Goal: Task Accomplishment & Management: Use online tool/utility

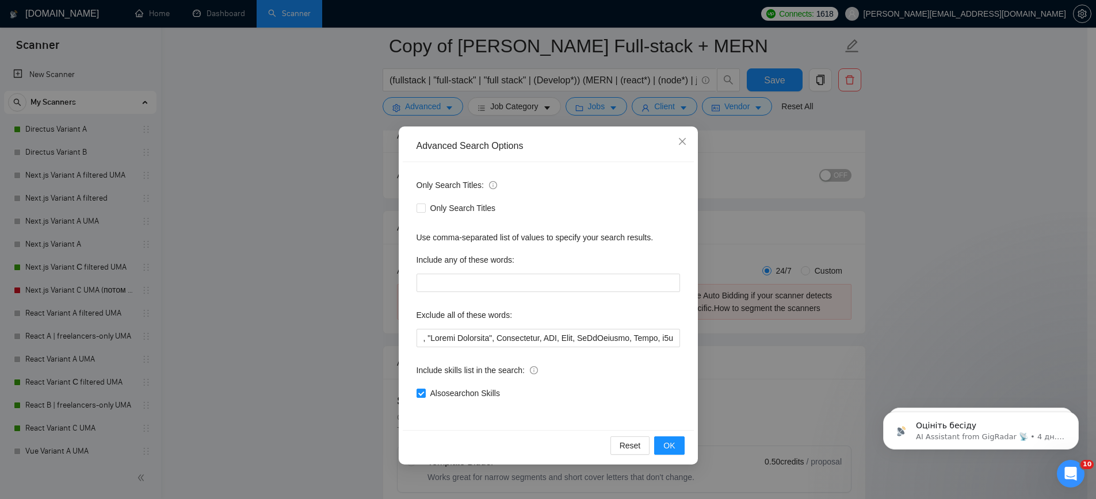
scroll to position [2660, 0]
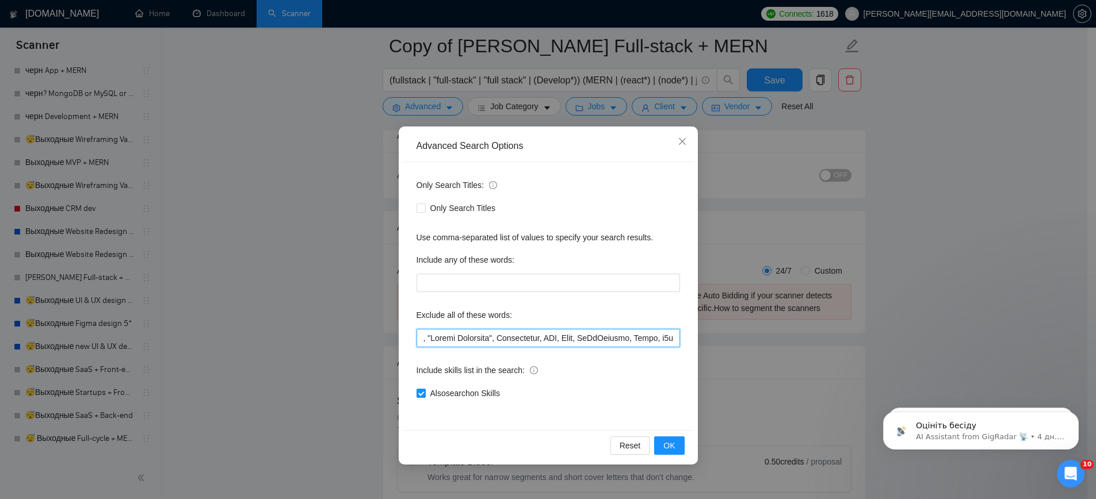
click at [597, 338] on input "text" at bounding box center [549, 338] width 264 height 18
paste input ""Chrome Extension", Immediately, PHP, Leak, GoToConnect, Crisp, "Graphic Design…"
type input ""Chrome Extension", Immediately, PHP, Leak, GoToConnect, Crisp, "Graphic Design…"
click at [663, 445] on button "OK" at bounding box center [669, 446] width 30 height 18
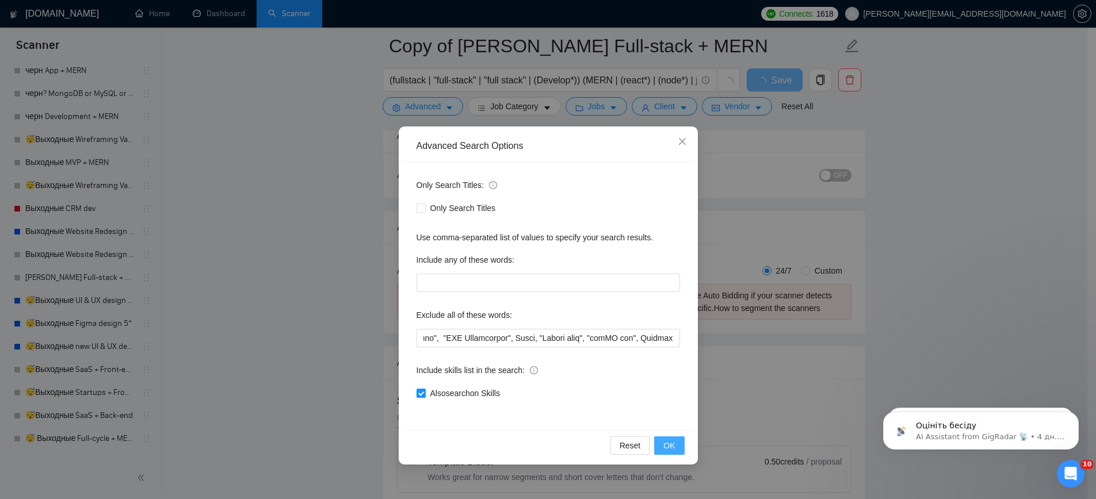
scroll to position [0, 0]
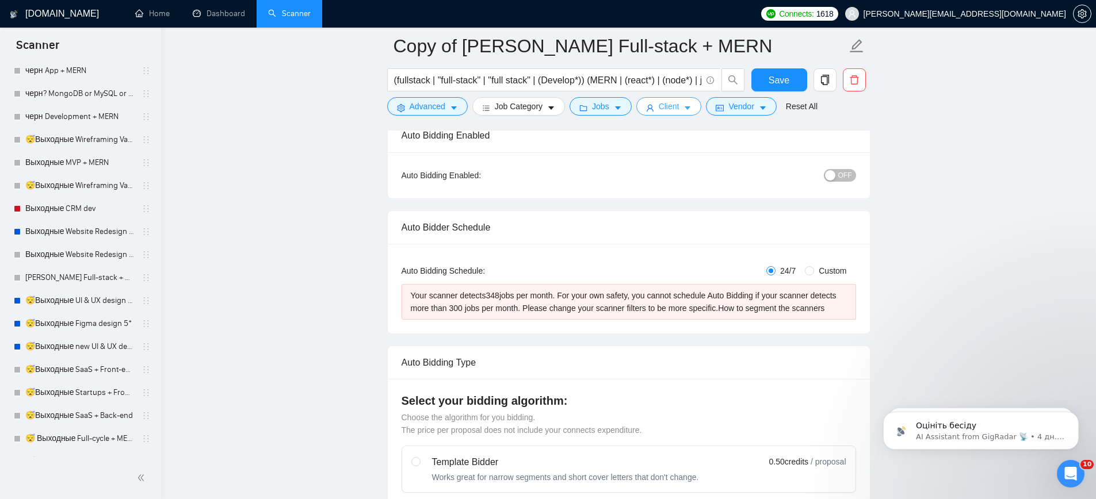
click at [676, 110] on span "Client" at bounding box center [669, 106] width 21 height 13
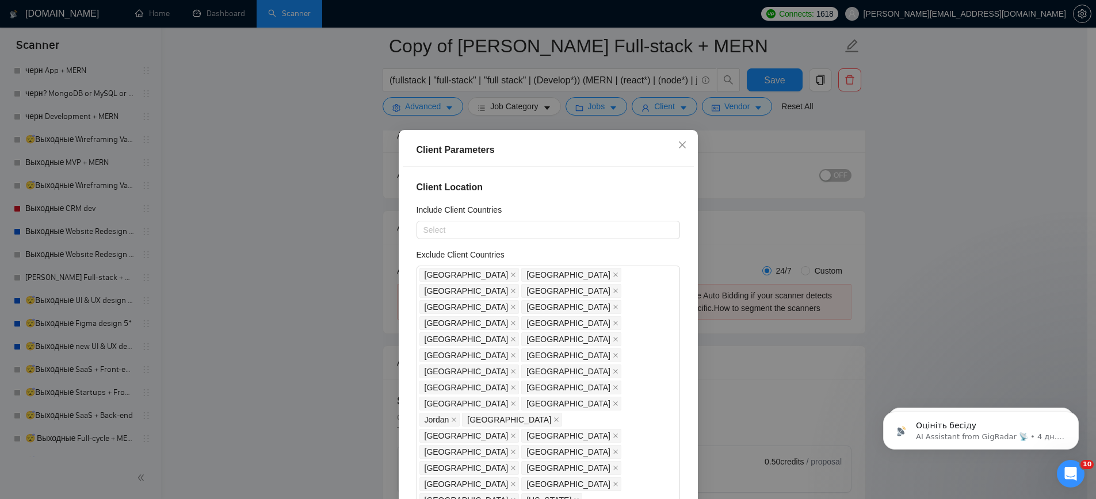
drag, startPoint x: 437, startPoint y: 252, endPoint x: 429, endPoint y: 251, distance: 8.7
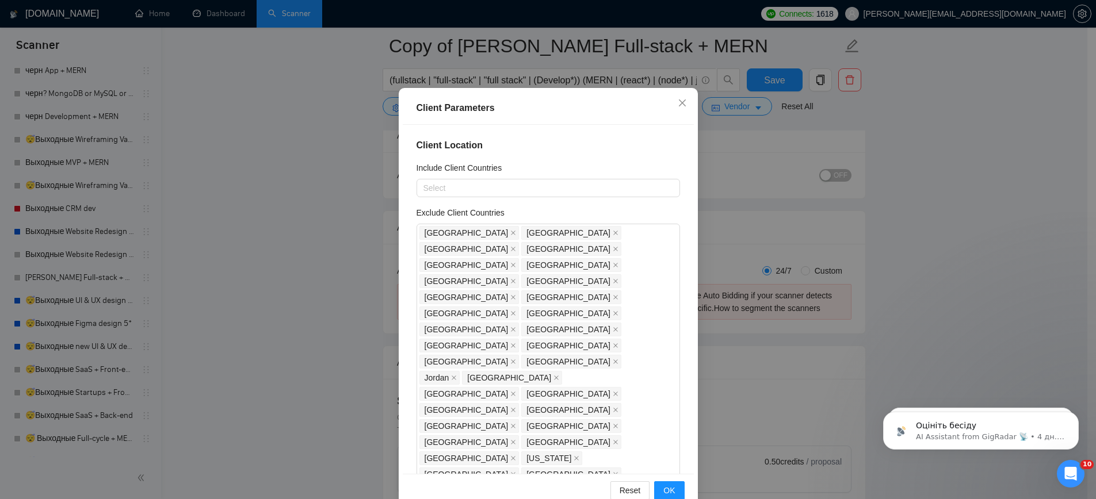
scroll to position [67, 0]
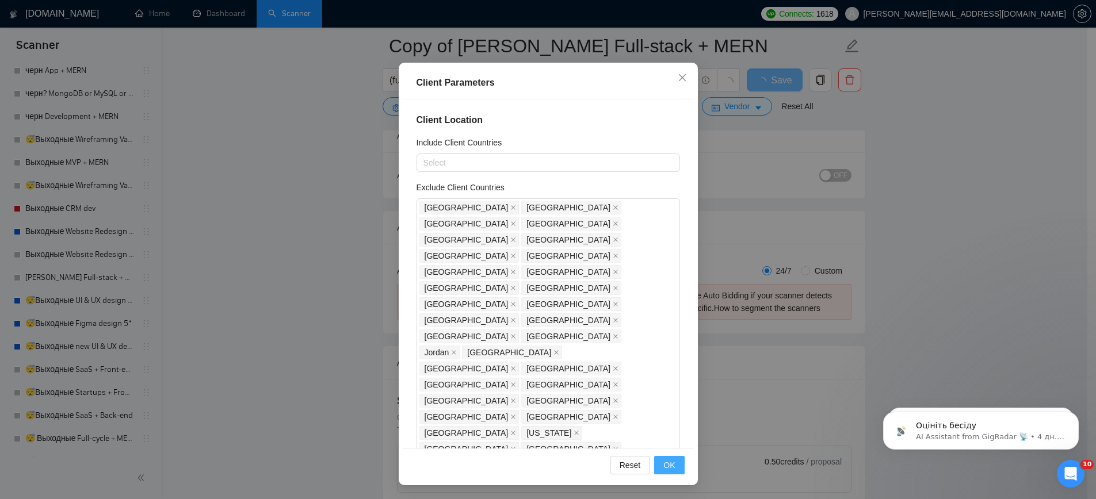
type input "20"
click at [671, 470] on button "OK" at bounding box center [669, 465] width 30 height 18
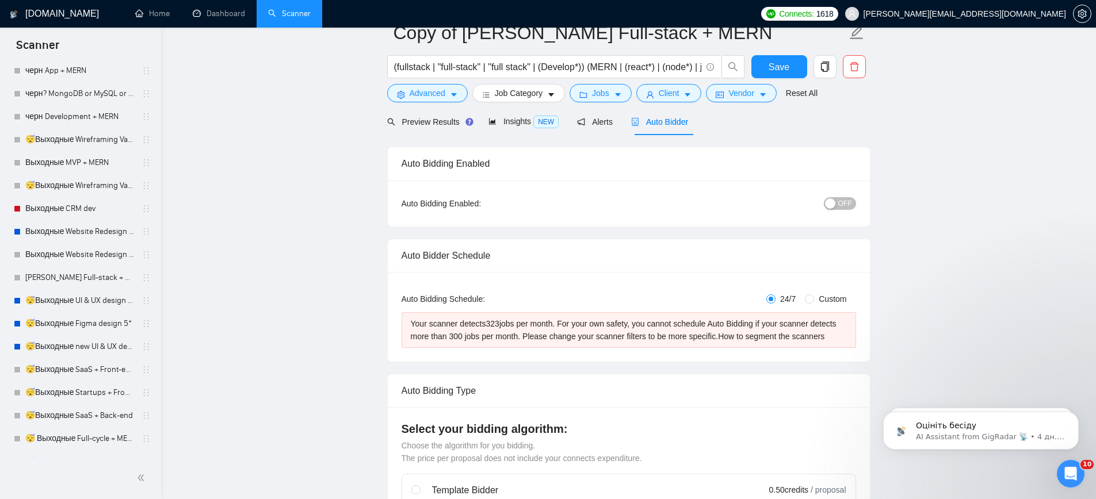
scroll to position [0, 0]
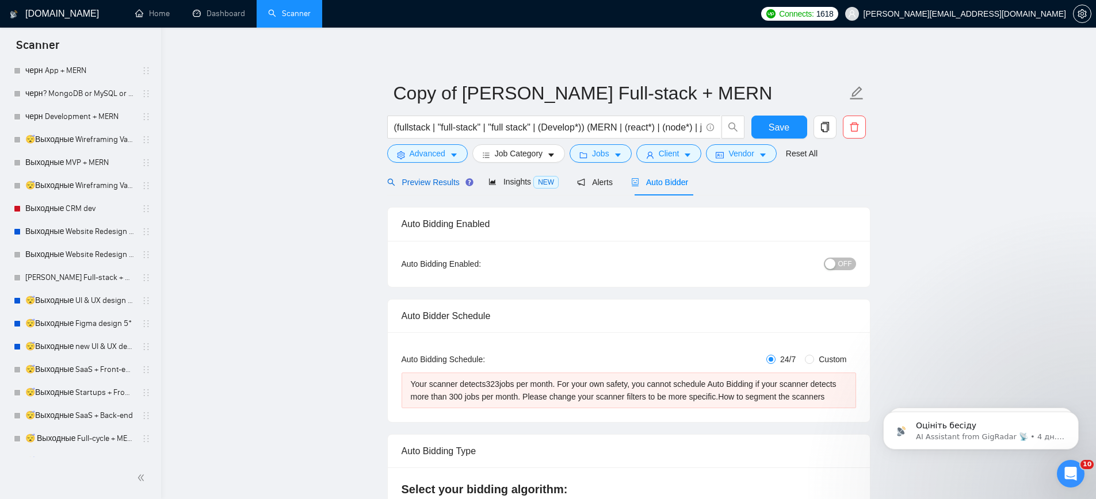
click at [436, 182] on span "Preview Results" at bounding box center [428, 182] width 83 height 9
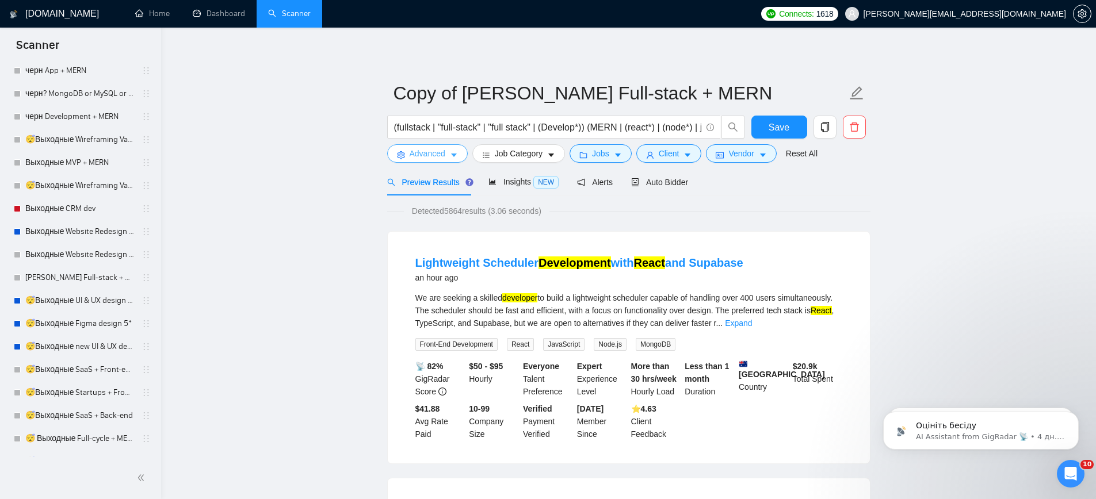
click at [430, 157] on span "Advanced" at bounding box center [428, 153] width 36 height 13
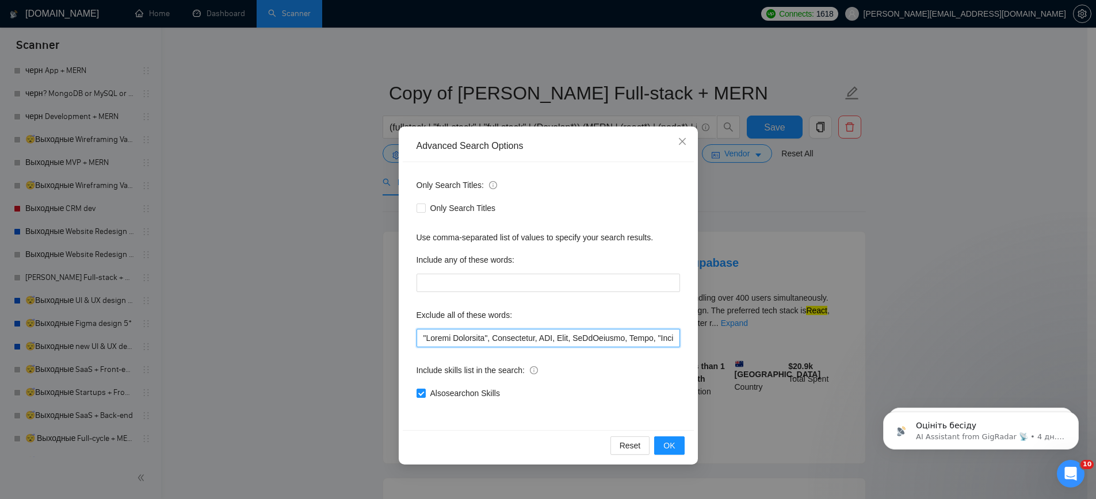
click at [424, 337] on input "text" at bounding box center [549, 338] width 264 height 18
paste input ""Sanity", "[DOMAIN_NAME]", "supbase", "Supabase""
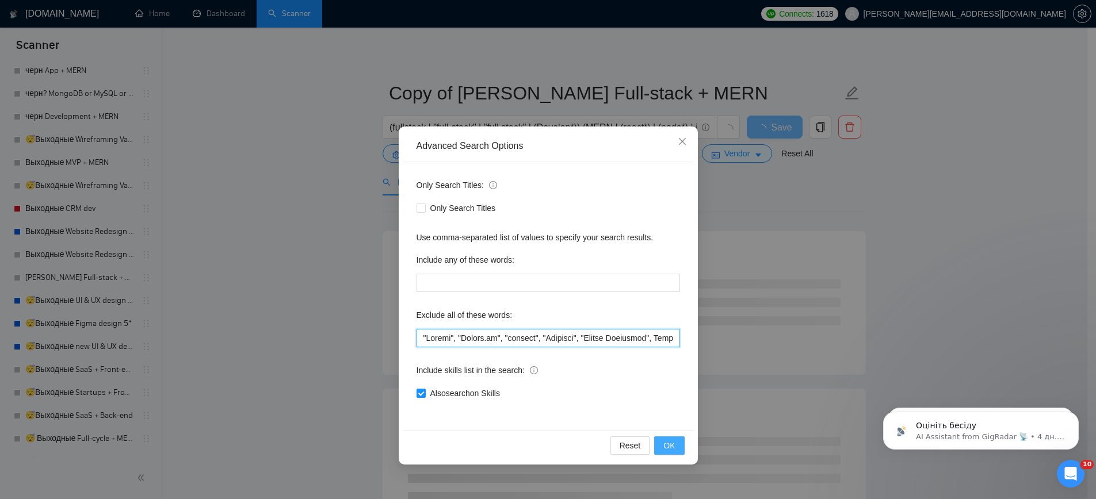
type input ""Sanity", "[DOMAIN_NAME]", "supbase", "Supabase", "Chrome Extension", Immediate…"
click at [662, 446] on button "OK" at bounding box center [669, 446] width 30 height 18
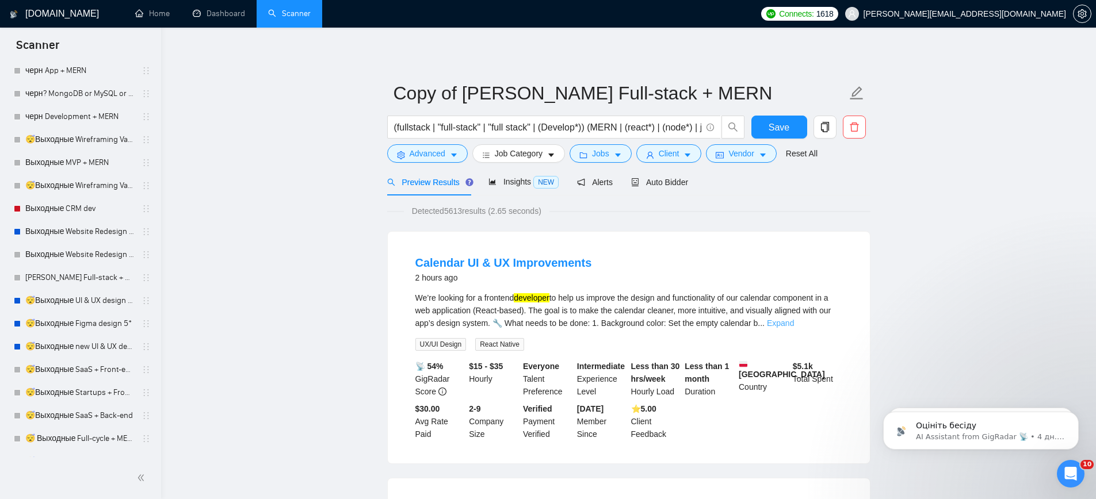
click at [794, 323] on link "Expand" at bounding box center [780, 323] width 27 height 9
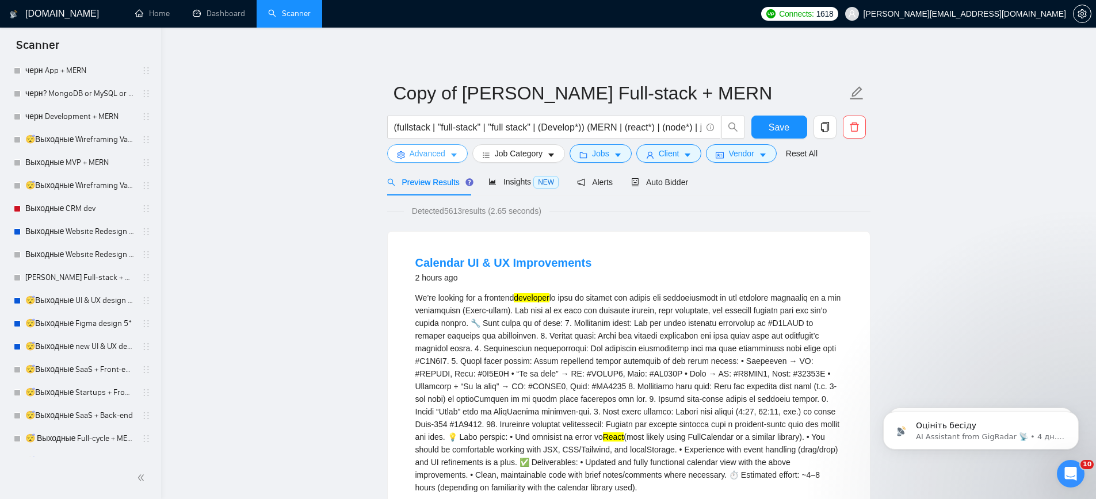
click at [425, 157] on span "Advanced" at bounding box center [428, 153] width 36 height 13
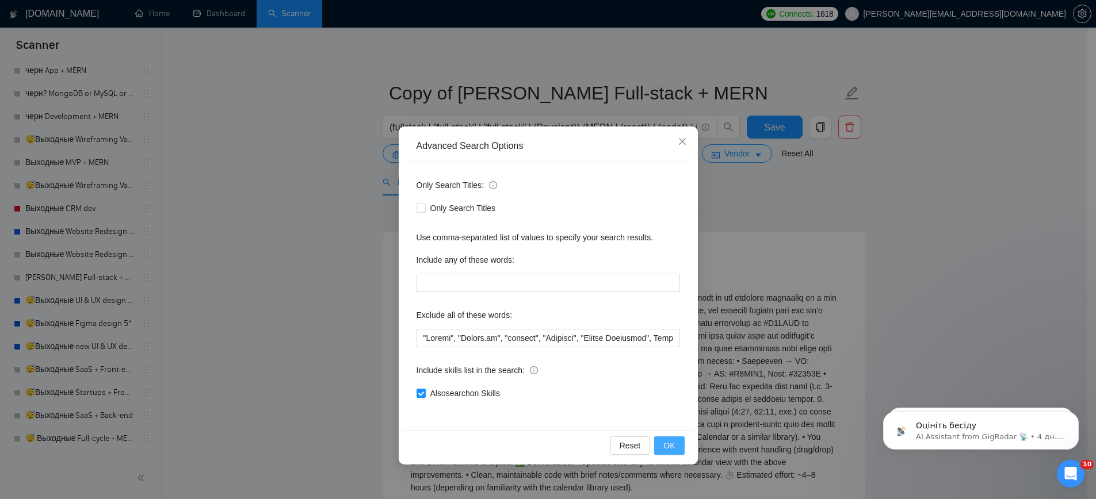
click at [672, 444] on span "OK" at bounding box center [669, 446] width 12 height 13
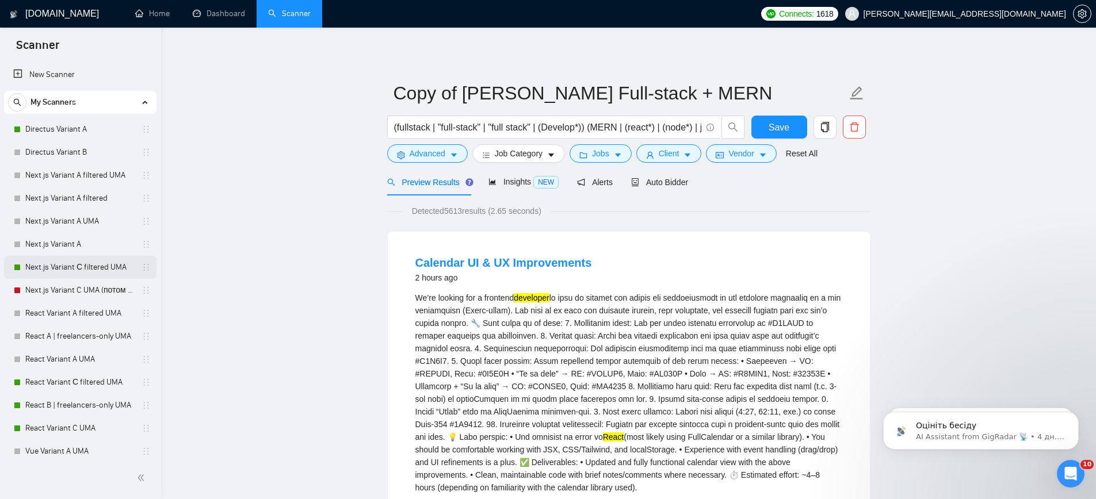
click at [77, 264] on link "Next.js Variant С filtered UMA" at bounding box center [79, 267] width 109 height 23
click at [773, 124] on span "Save" at bounding box center [779, 127] width 21 height 14
click at [41, 264] on link "Next.js Variant С filtered UMA" at bounding box center [79, 267] width 109 height 23
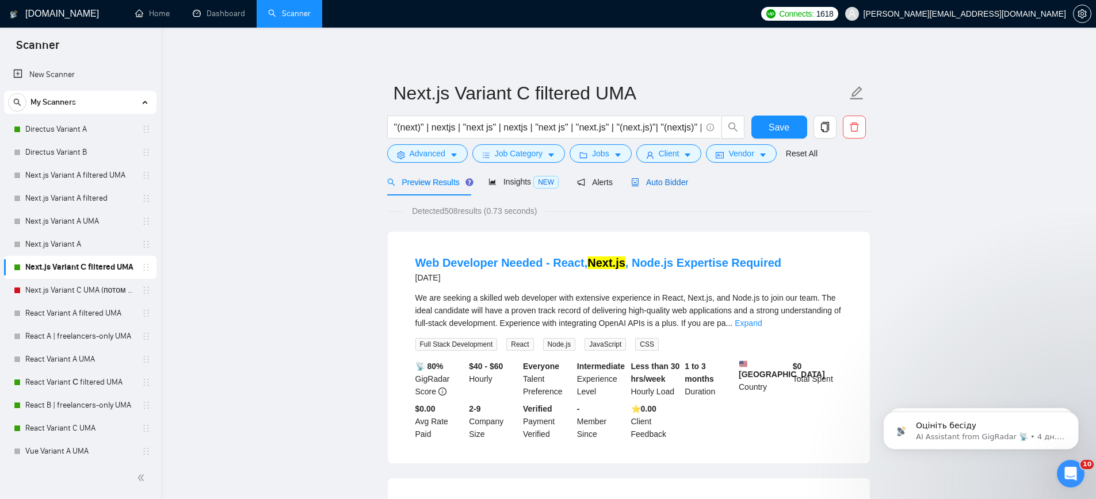
click at [682, 185] on span "Auto Bidder" at bounding box center [659, 182] width 57 height 9
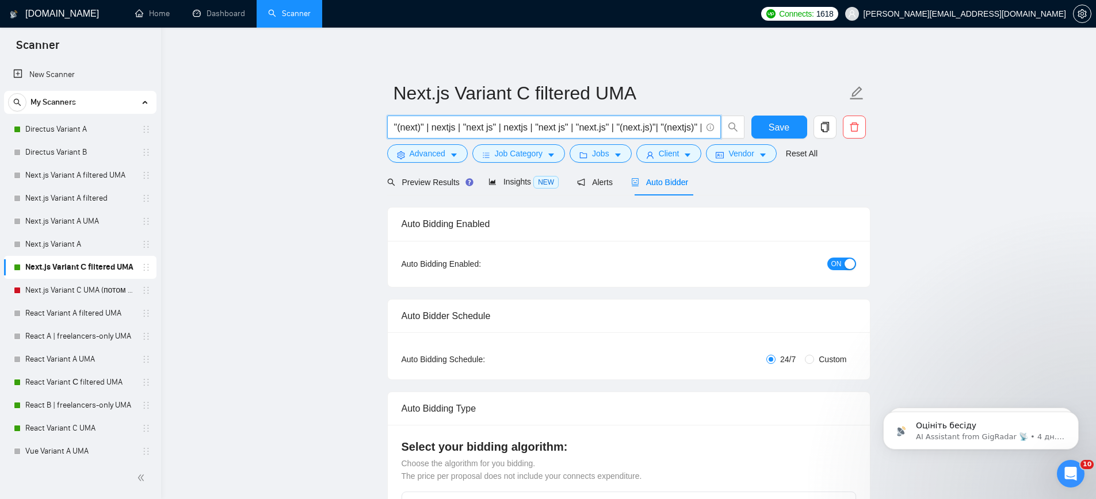
click at [505, 129] on input ""(next)" | nextjs | "next js" | nextjs | "next js" | "next.js" | "(next.js)"| "…" at bounding box center [547, 127] width 307 height 14
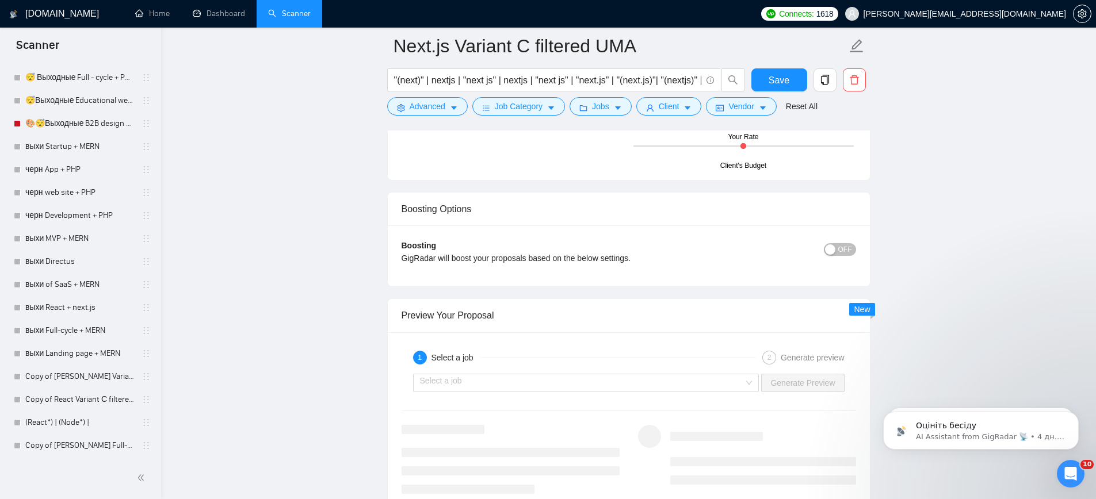
scroll to position [2105, 0]
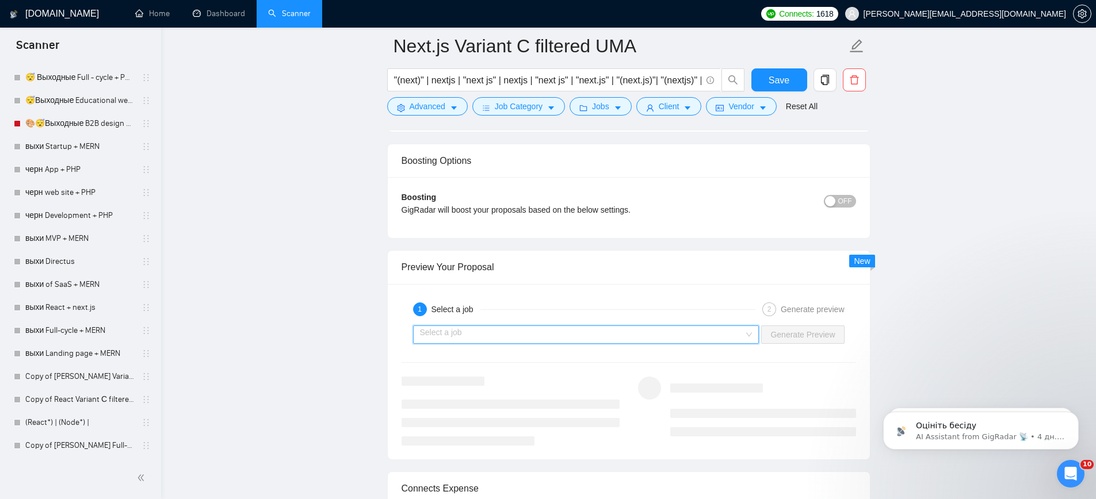
click at [705, 334] on input "search" at bounding box center [582, 334] width 325 height 17
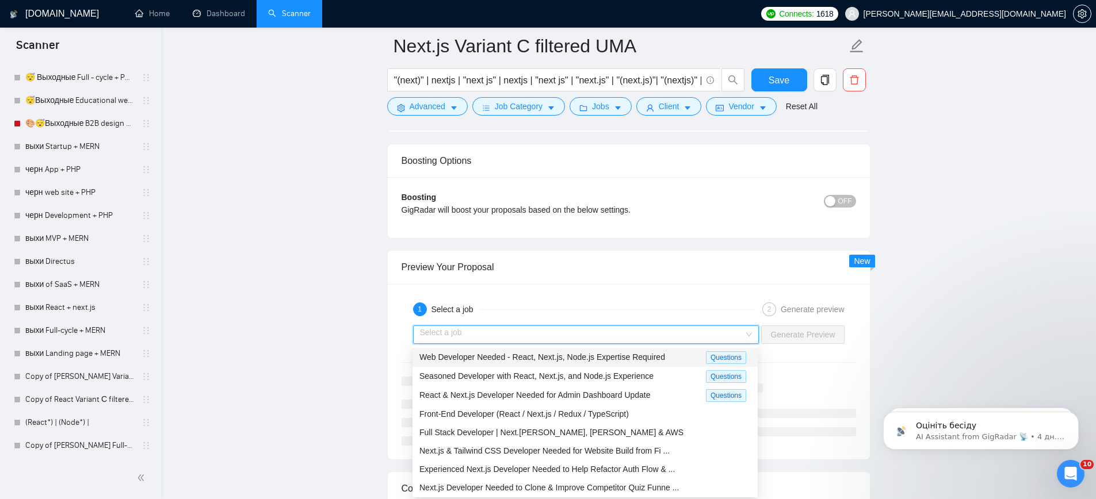
click at [564, 357] on span "Web Developer Needed - React, Next.js, Node.js Expertise Required" at bounding box center [542, 357] width 246 height 9
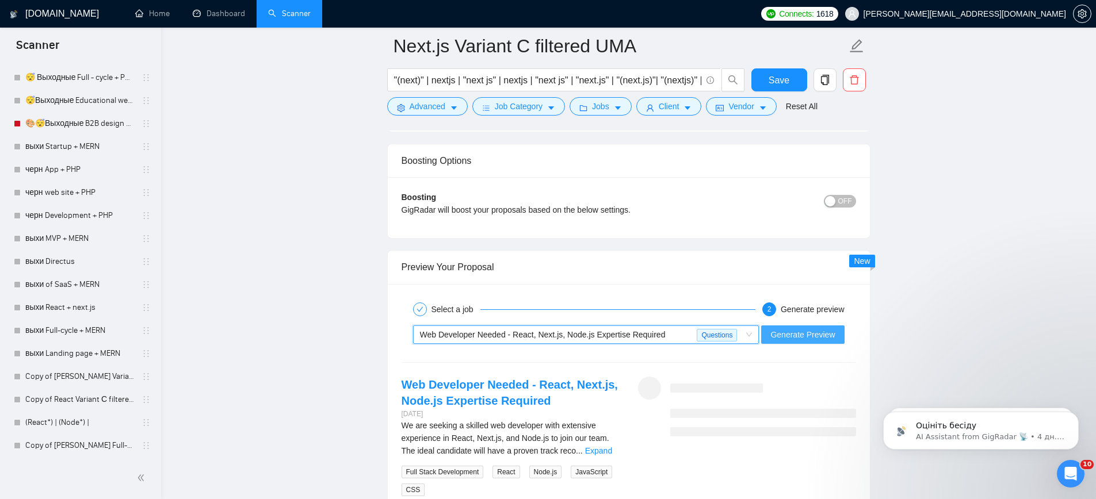
click at [773, 331] on span "Generate Preview" at bounding box center [802, 335] width 64 height 13
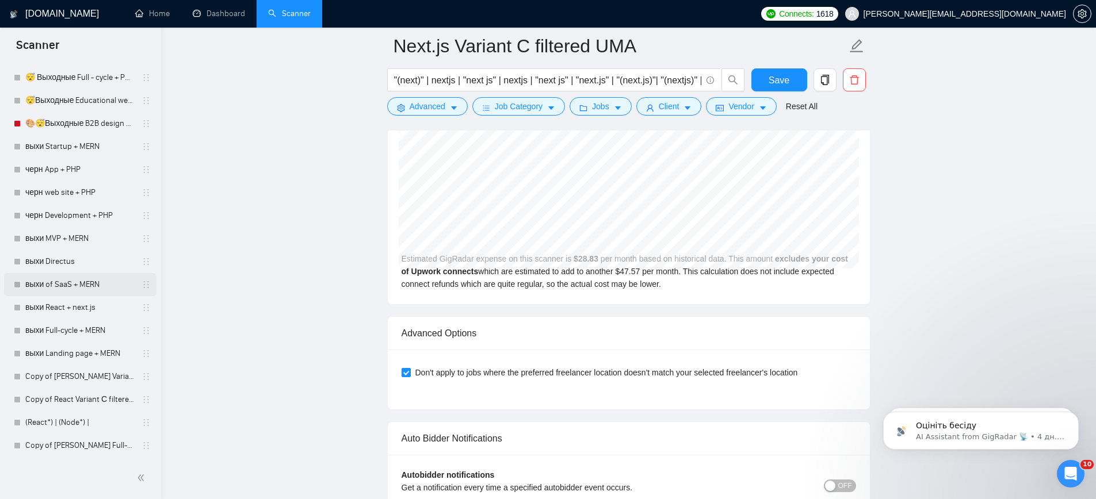
scroll to position [2185, 0]
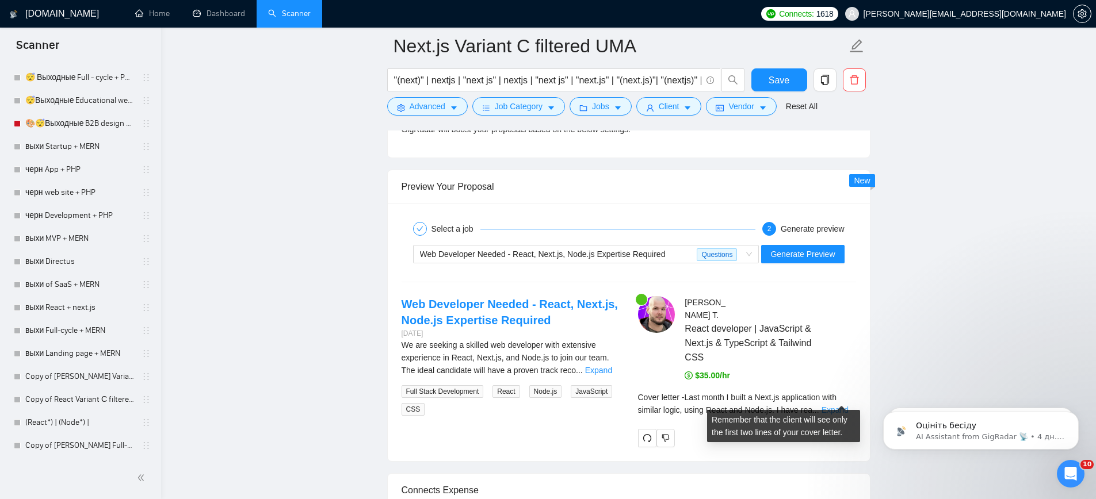
click at [845, 406] on link "Expand" at bounding box center [835, 410] width 27 height 9
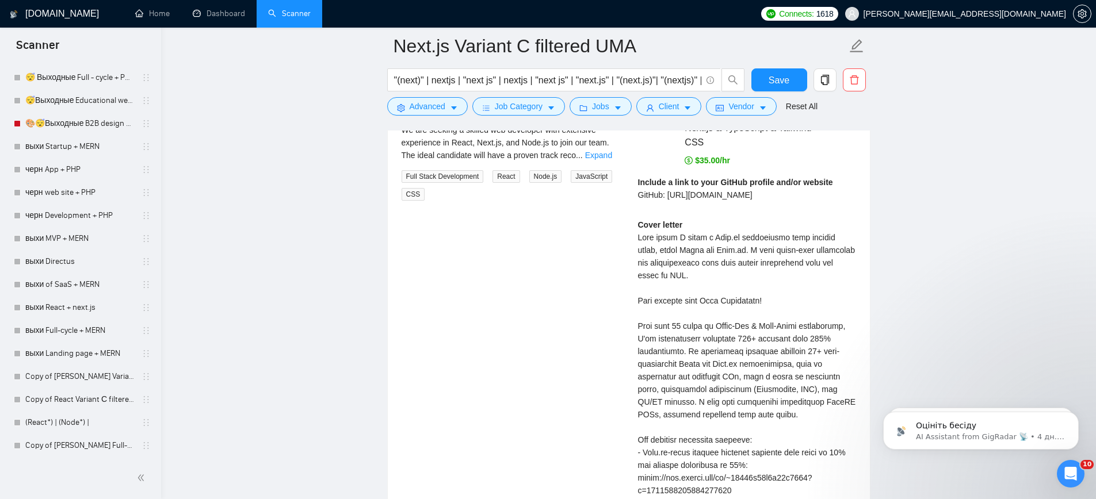
scroll to position [1443, 0]
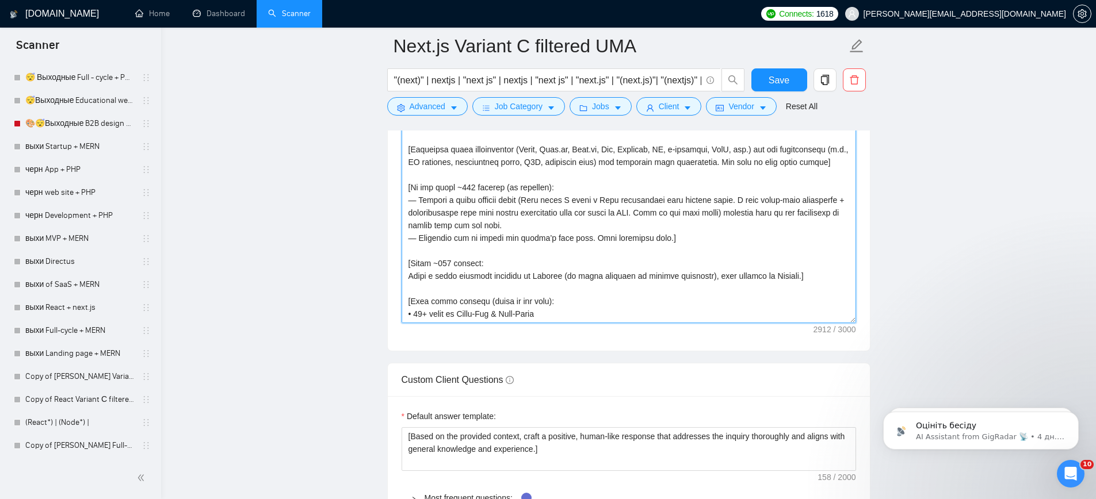
click at [541, 234] on textarea "Cover letter template:" at bounding box center [629, 193] width 455 height 259
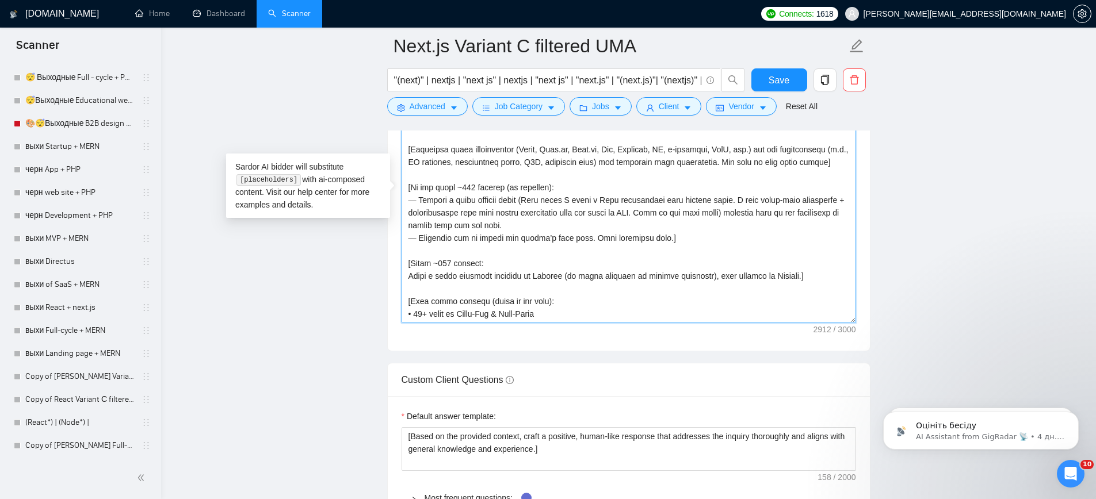
click at [519, 220] on textarea "Cover letter template:" at bounding box center [629, 193] width 455 height 259
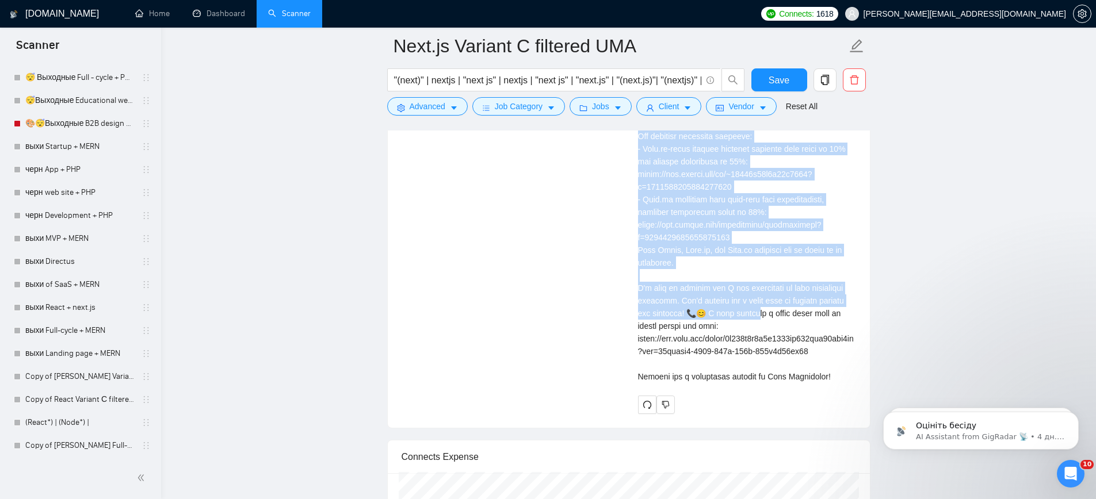
scroll to position [2738, 0]
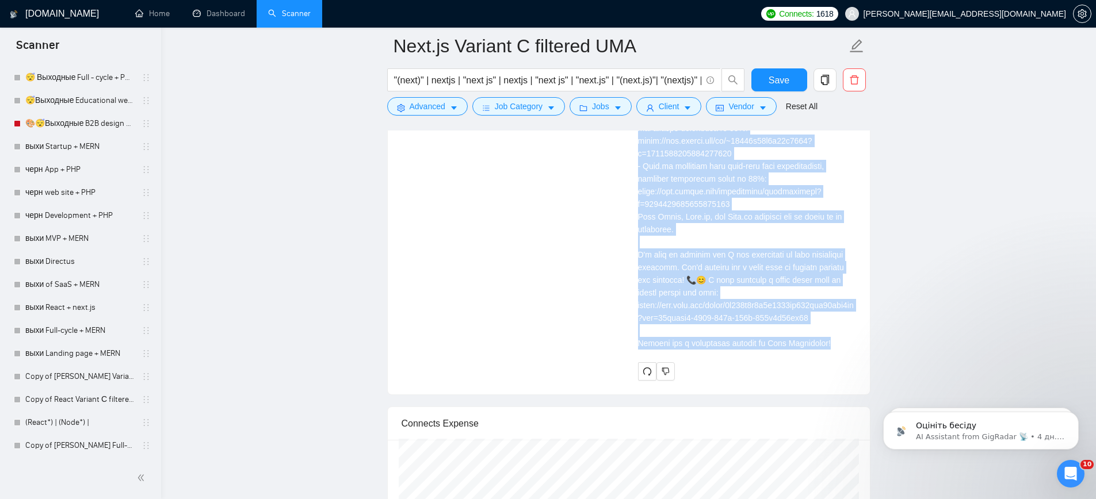
drag, startPoint x: 638, startPoint y: 169, endPoint x: 846, endPoint y: 352, distance: 277.7
click at [846, 352] on div "[PERSON_NAME] React developer | JavaScript & Next.js & TypeScript & Tailwind CS…" at bounding box center [747, 62] width 236 height 637
copy div "Include a link to your GitHub profile and/or website GitHub: [URL][DOMAIN_NAME]…"
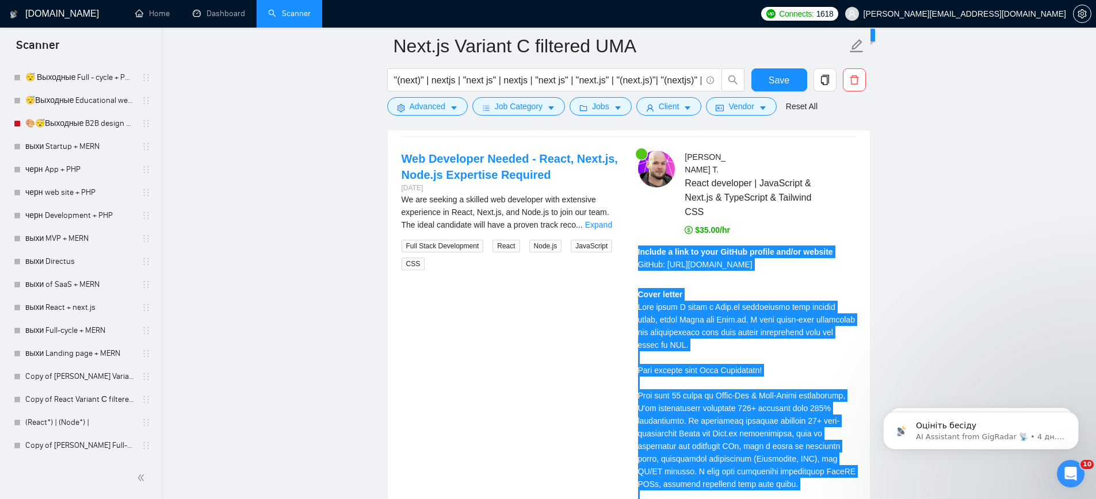
scroll to position [2330, 0]
copy div "Include a link to your GitHub profile and/or website GitHub: [URL][DOMAIN_NAME]…"
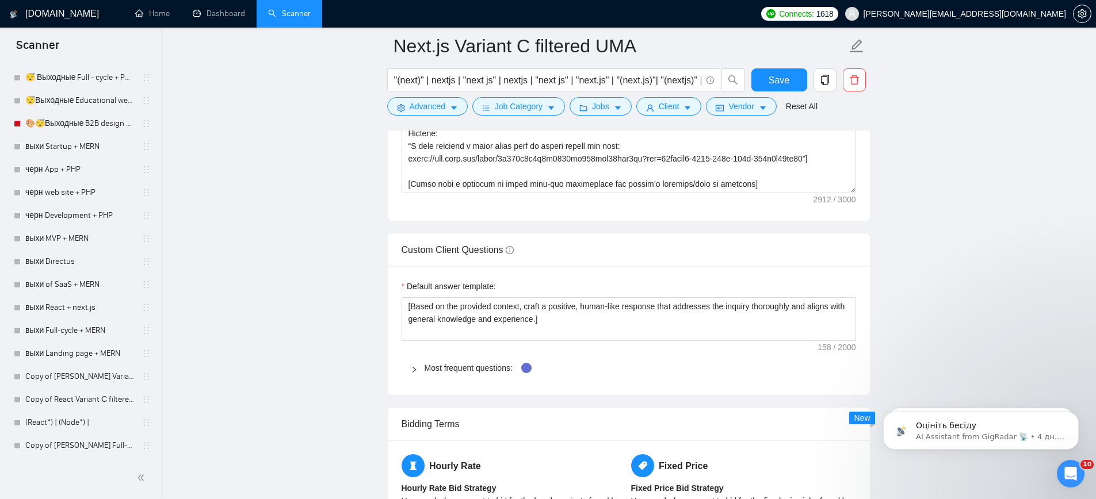
scroll to position [1384, 0]
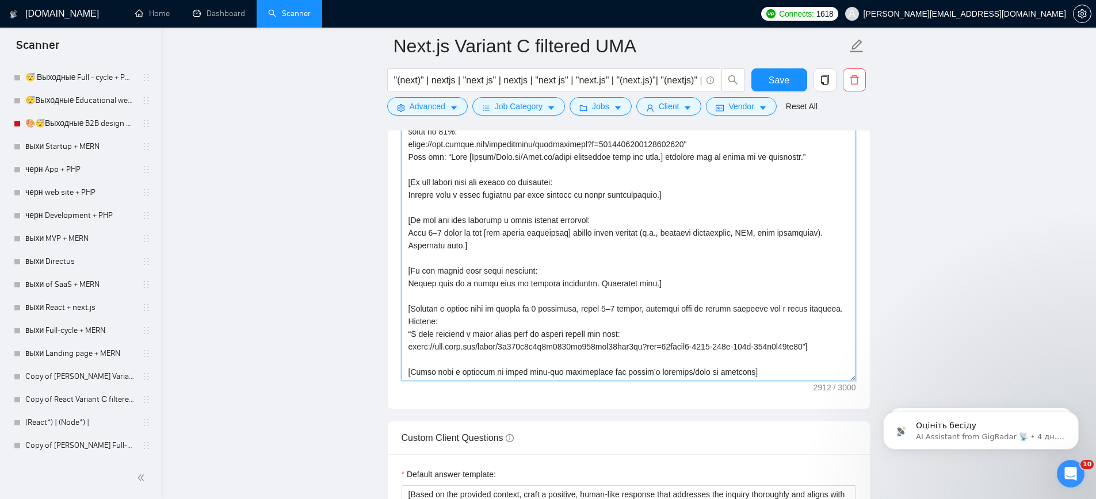
click at [522, 200] on textarea "Cover letter template:" at bounding box center [629, 252] width 455 height 259
click at [547, 210] on textarea "Cover letter template:" at bounding box center [629, 252] width 455 height 259
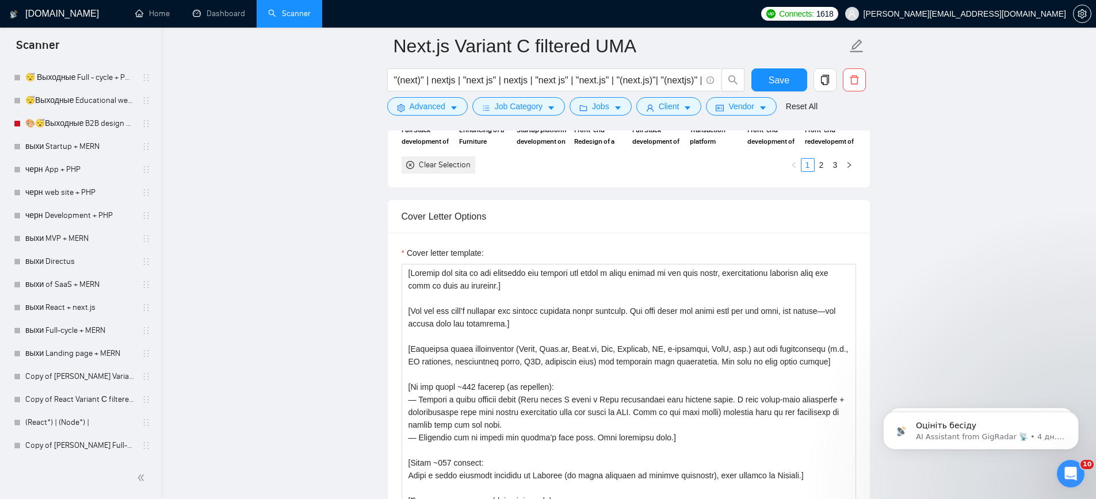
scroll to position [1162, 0]
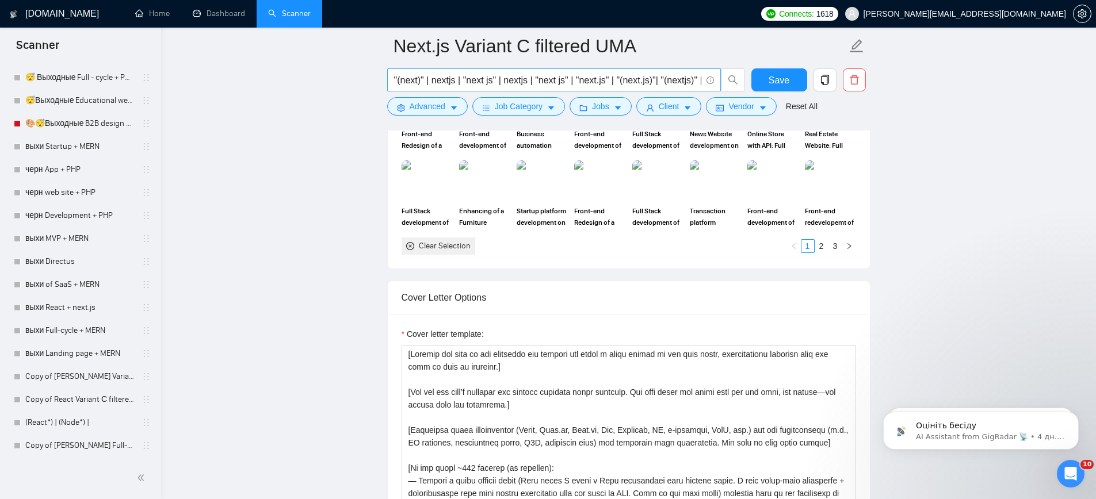
click at [563, 80] on input ""(next)" | nextjs | "next js" | nextjs | "next js" | "next.js" | "(next.js)"| "…" at bounding box center [547, 80] width 307 height 14
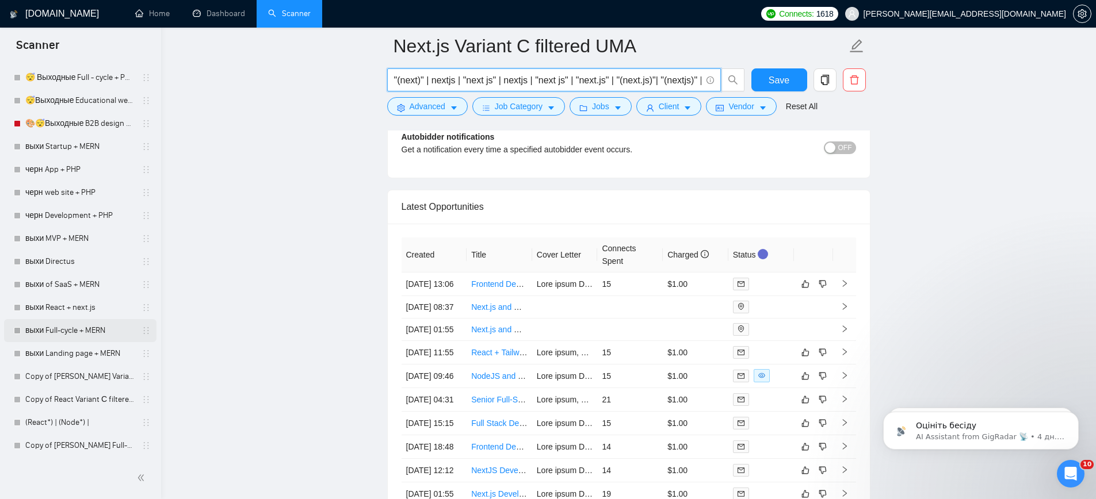
scroll to position [3399, 0]
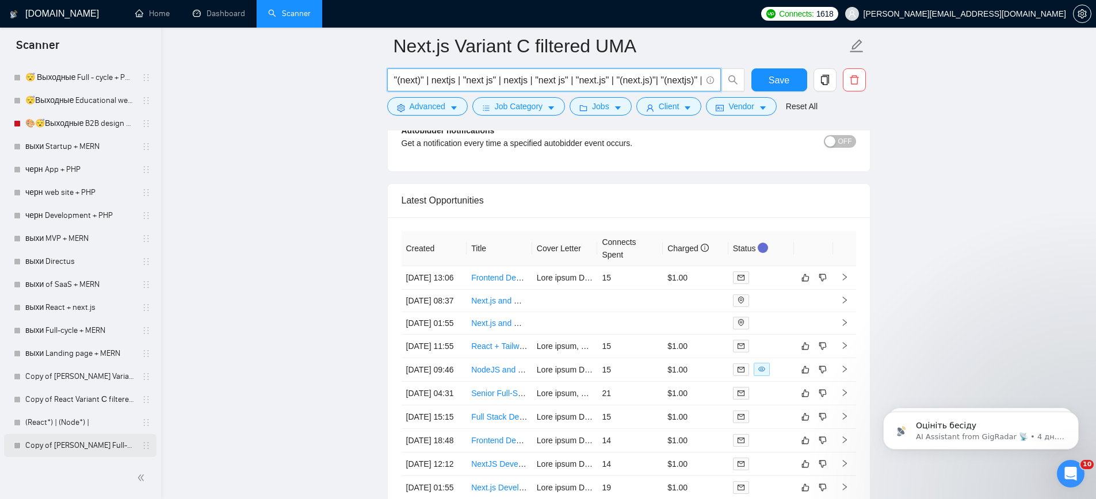
click at [67, 444] on link "Copy of [PERSON_NAME] Full-stack + MERN" at bounding box center [79, 445] width 109 height 23
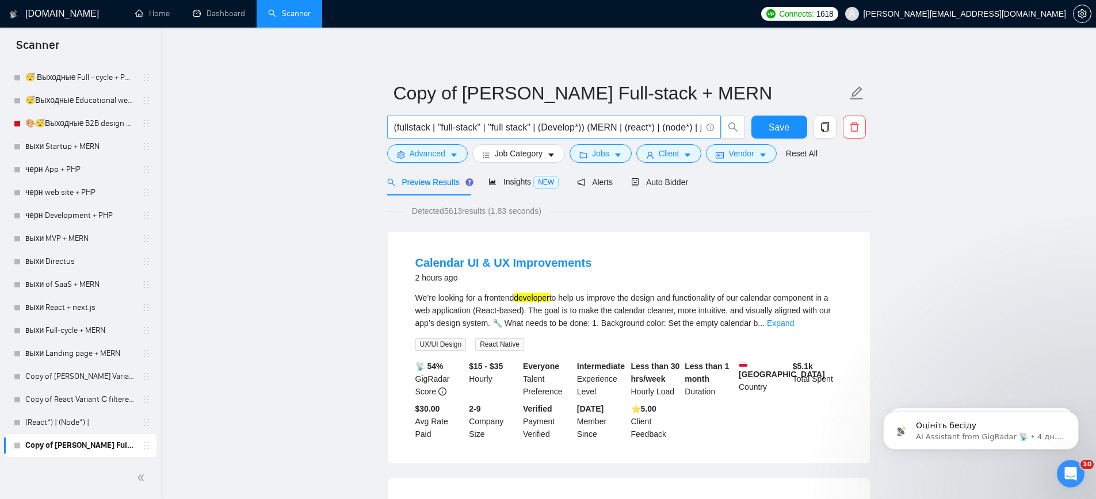
click at [531, 128] on input "(fullstack | "full-stack" | "full stack" | (Develop*)) (MERN | (react*) | (node…" at bounding box center [547, 127] width 307 height 14
paste input ""(next)" | nextjs | "next js" | nextjs | "next js" | "next.js" | "(next.js)"| "…"
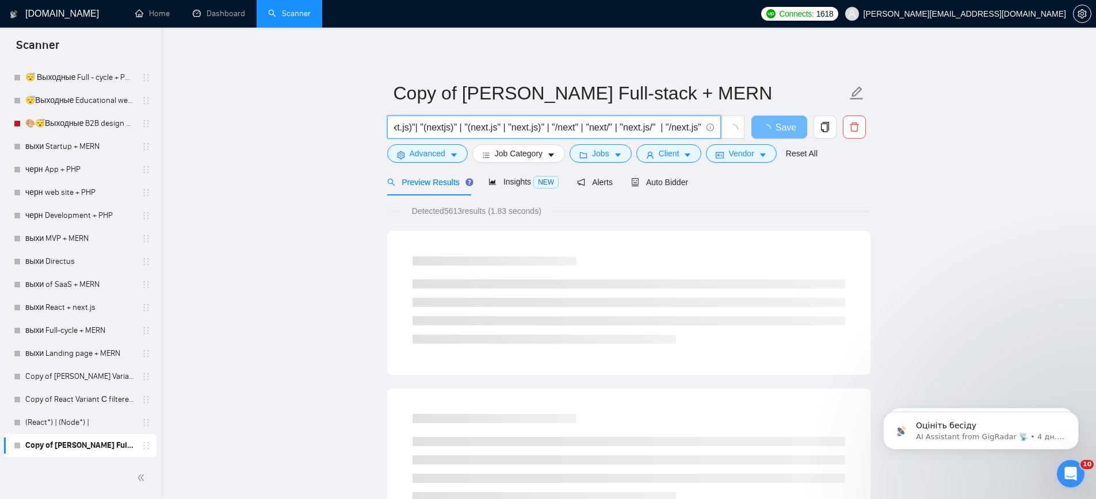
type input ""(next)" | nextjs | "next js" | nextjs | "next js" | "next.js" | "(next.js)"| "…"
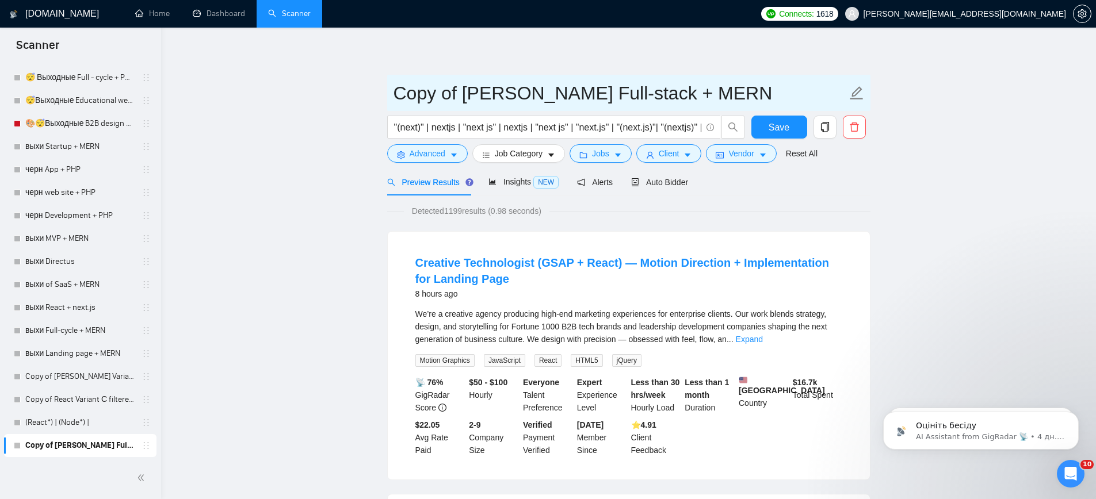
drag, startPoint x: 457, startPoint y: 93, endPoint x: 377, endPoint y: 79, distance: 80.6
paste input "Next.js"
type input "Next.[PERSON_NAME] Full-stack + MERN"
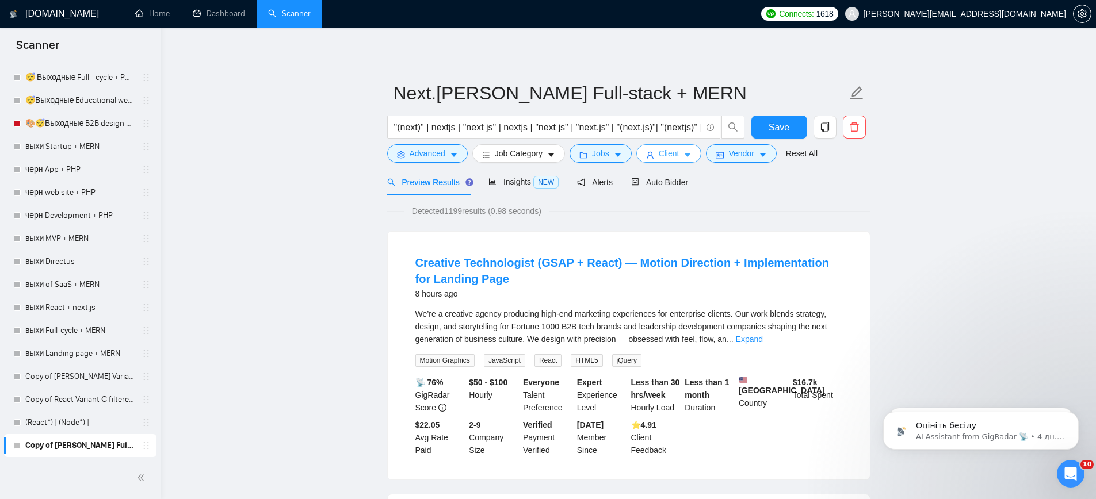
click at [669, 155] on span "Client" at bounding box center [669, 153] width 21 height 13
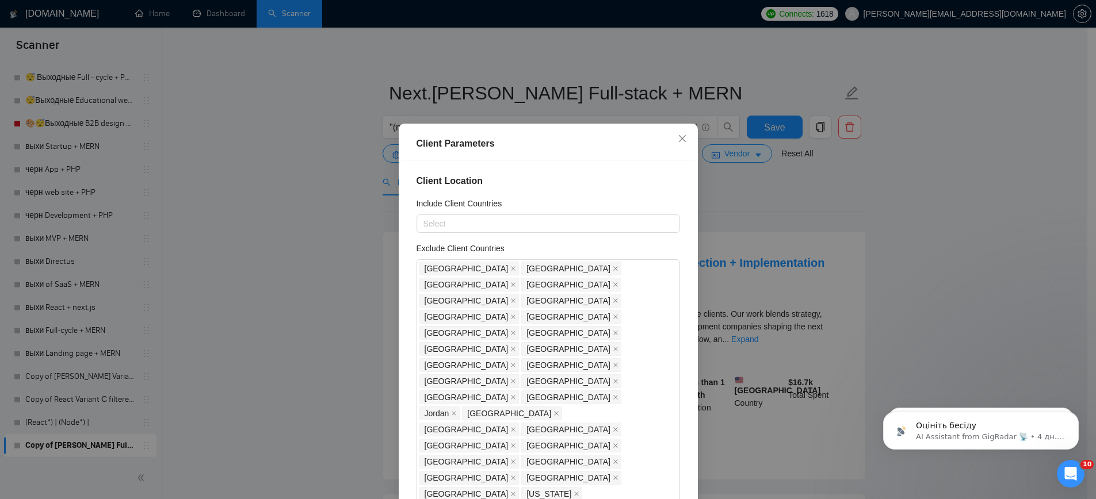
drag, startPoint x: 443, startPoint y: 251, endPoint x: 429, endPoint y: 247, distance: 13.7
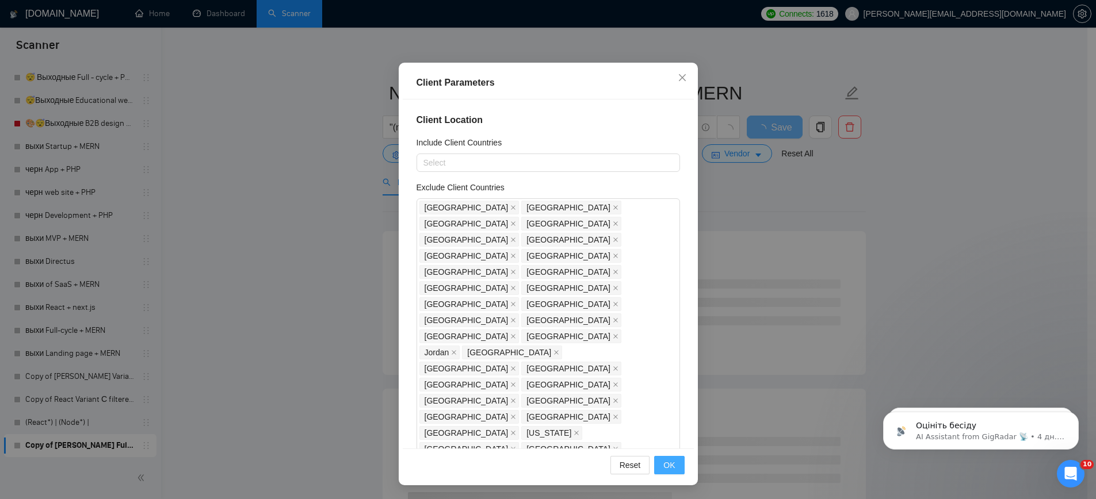
type input "17"
click at [657, 466] on button "OK" at bounding box center [669, 465] width 30 height 18
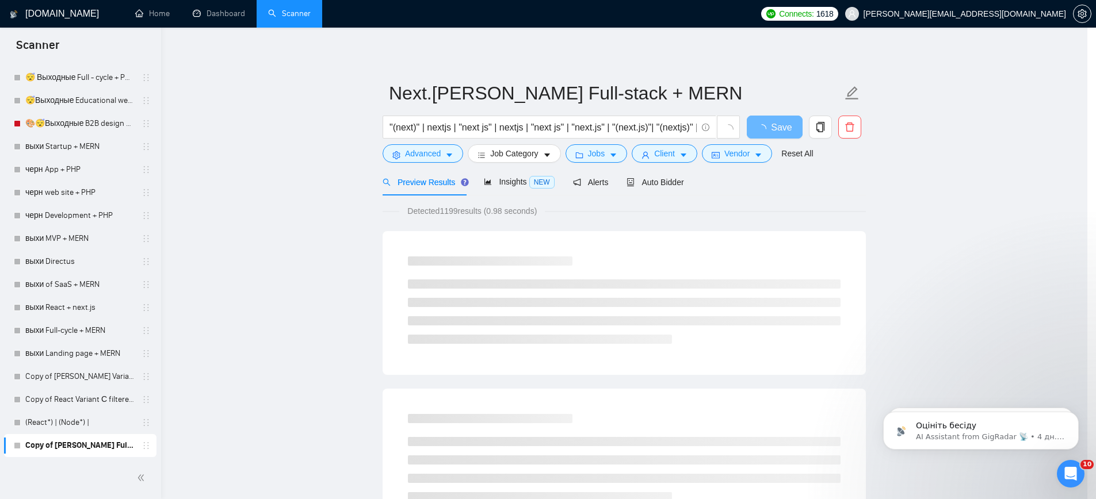
scroll to position [6, 0]
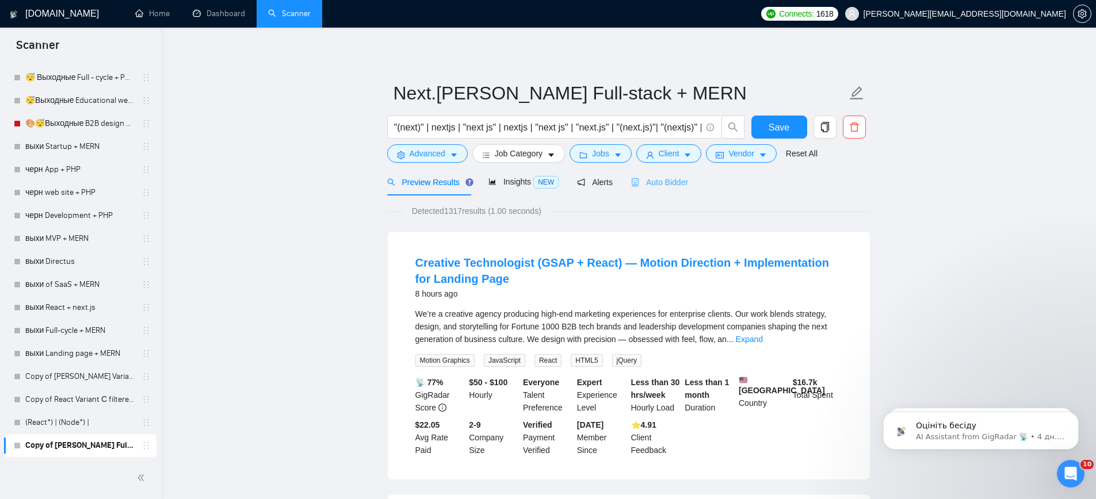
click at [647, 190] on div "Auto Bidder" at bounding box center [659, 182] width 57 height 27
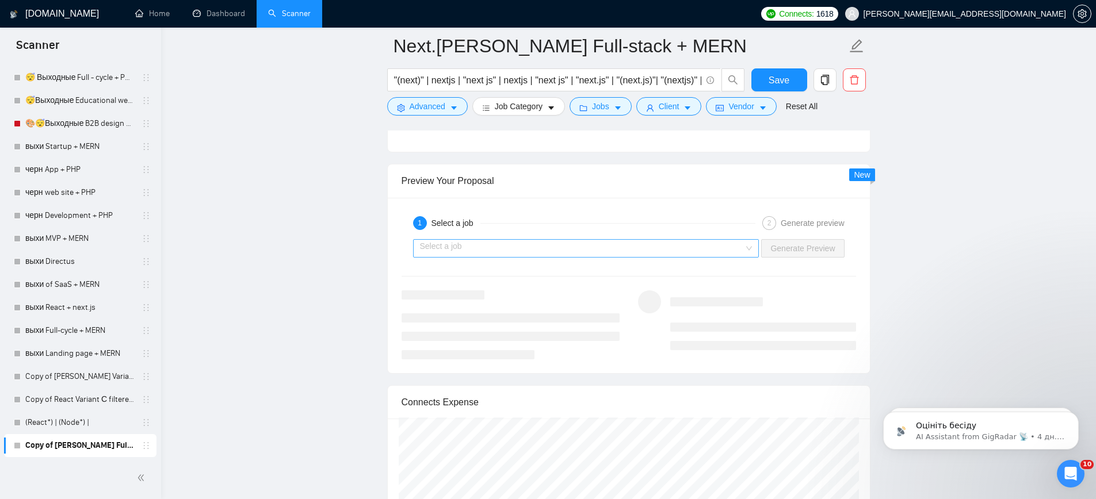
scroll to position [2206, 0]
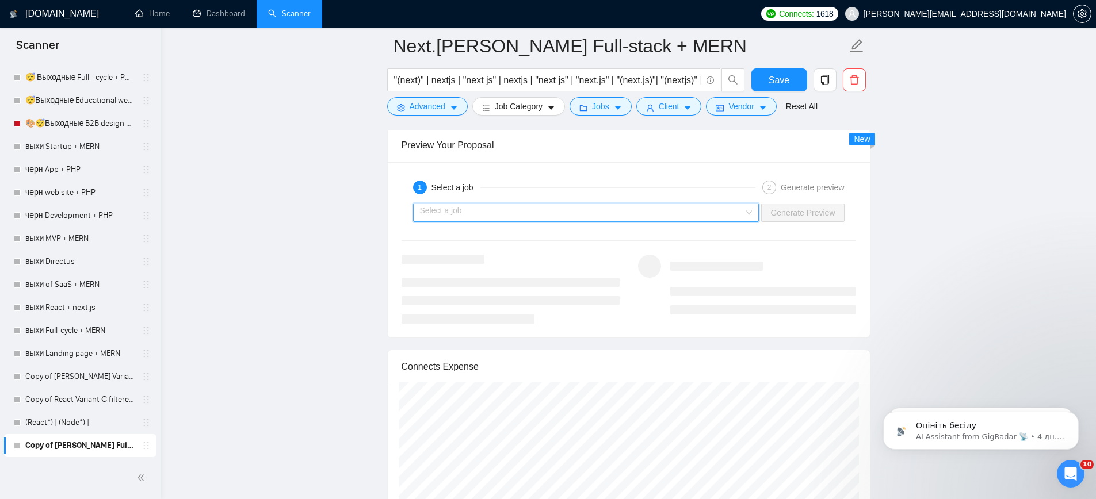
click at [705, 208] on input "search" at bounding box center [582, 212] width 325 height 17
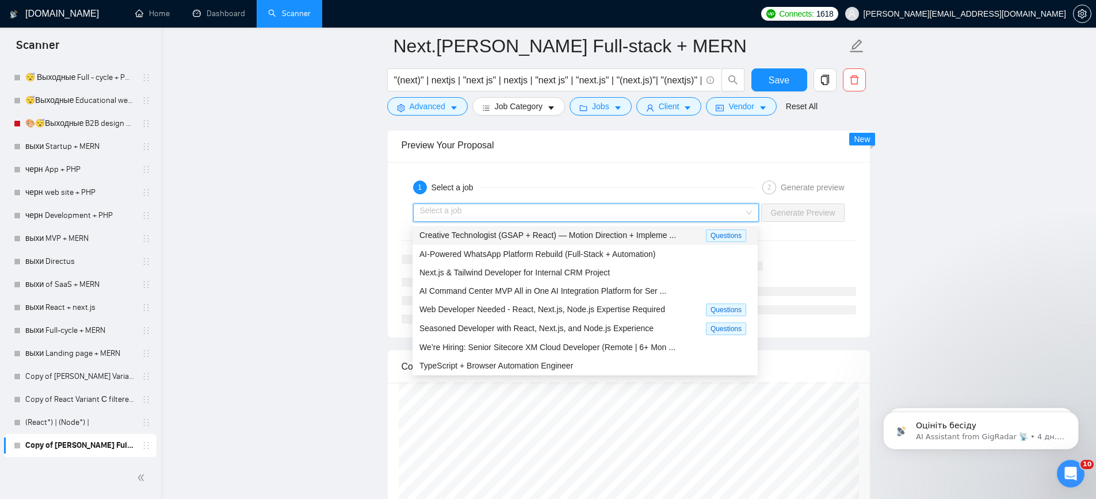
click at [631, 239] on span "Creative Technologist (GSAP + React) — Motion Direction + Impleme ..." at bounding box center [547, 235] width 257 height 9
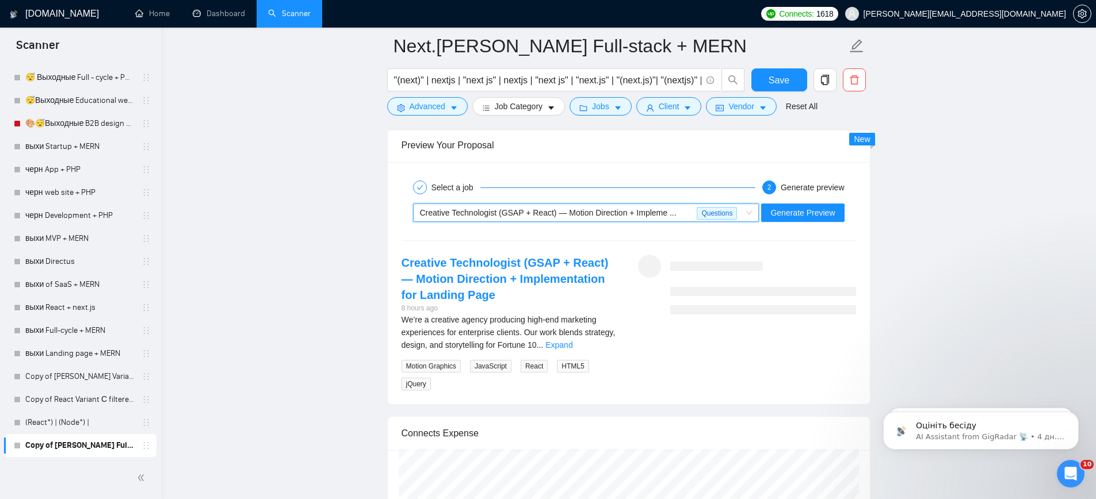
click at [677, 212] on span "Creative Technologist (GSAP + React) — Motion Direction + Impleme ..." at bounding box center [548, 212] width 257 height 9
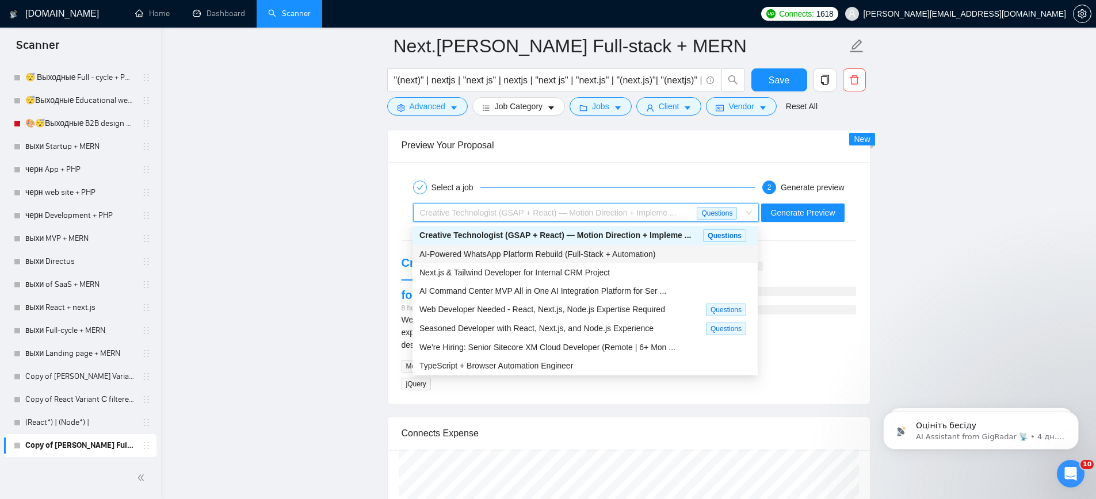
click at [586, 260] on div "AI-Powered WhatsApp Platform Rebuild (Full-Stack + Automation)" at bounding box center [584, 254] width 331 height 13
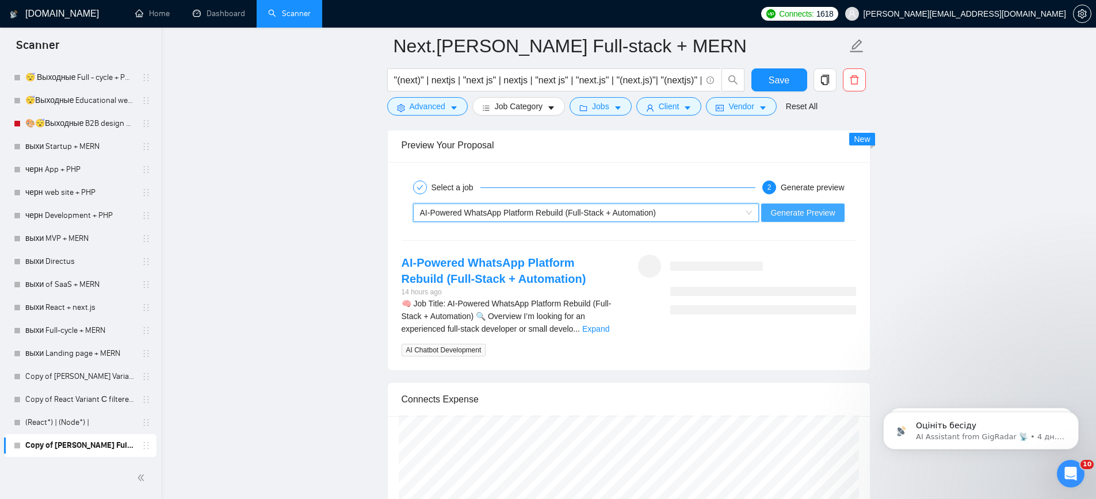
click at [803, 209] on span "Generate Preview" at bounding box center [802, 213] width 64 height 13
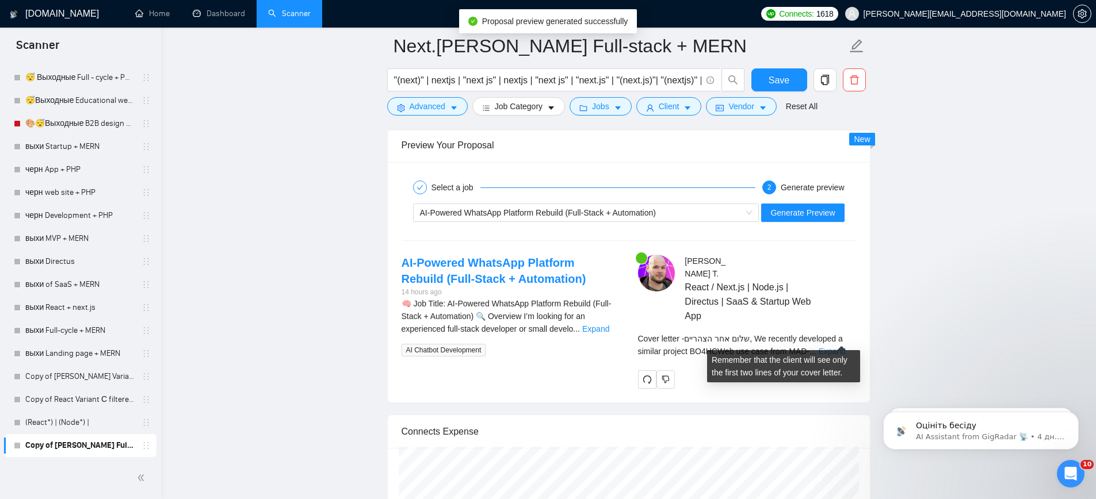
click at [838, 347] on link "Expand" at bounding box center [832, 351] width 27 height 9
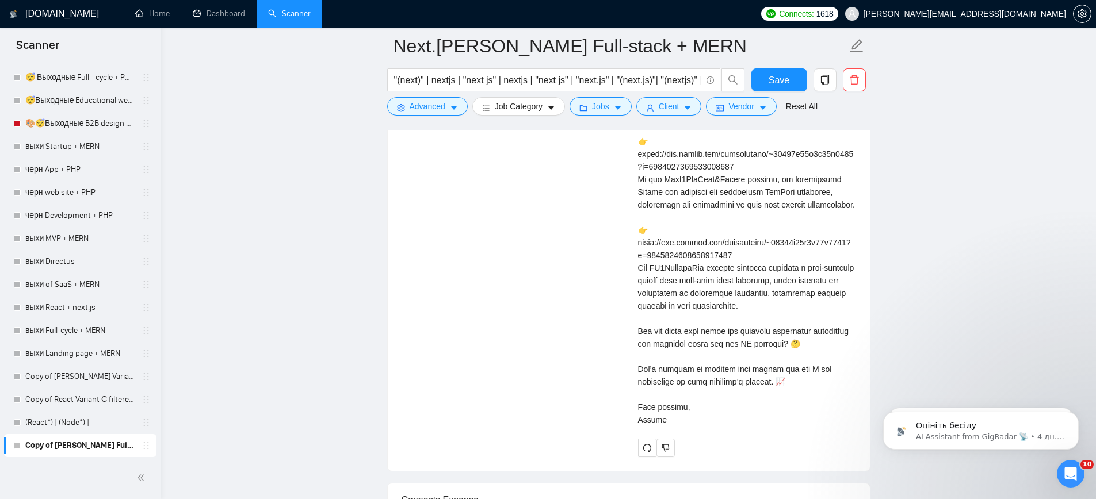
scroll to position [2891, 0]
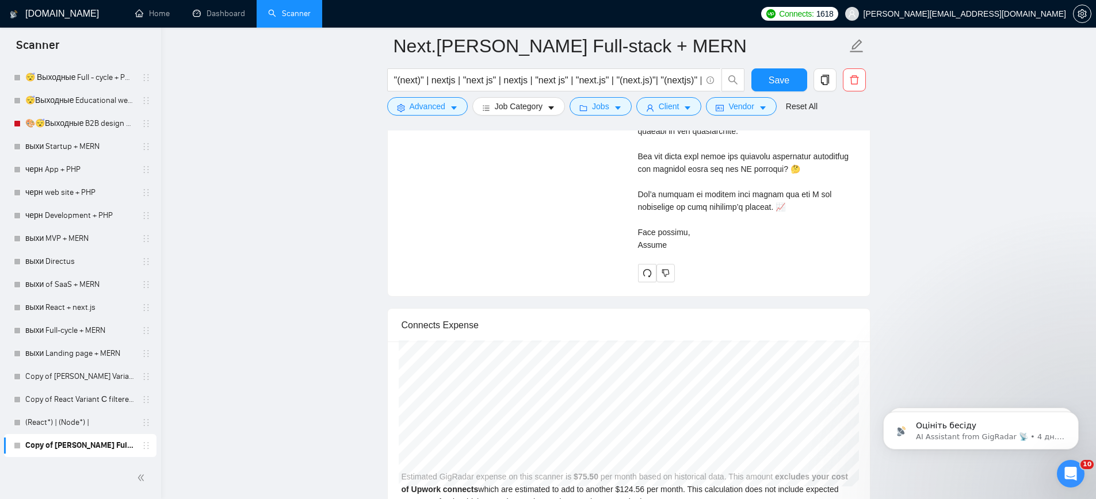
drag, startPoint x: 638, startPoint y: 246, endPoint x: 770, endPoint y: 249, distance: 132.4
copy div "Lorem ipsumd sita con adipisc, El seddoeiu temporinc u laboree dolorem AL1ENIma…"
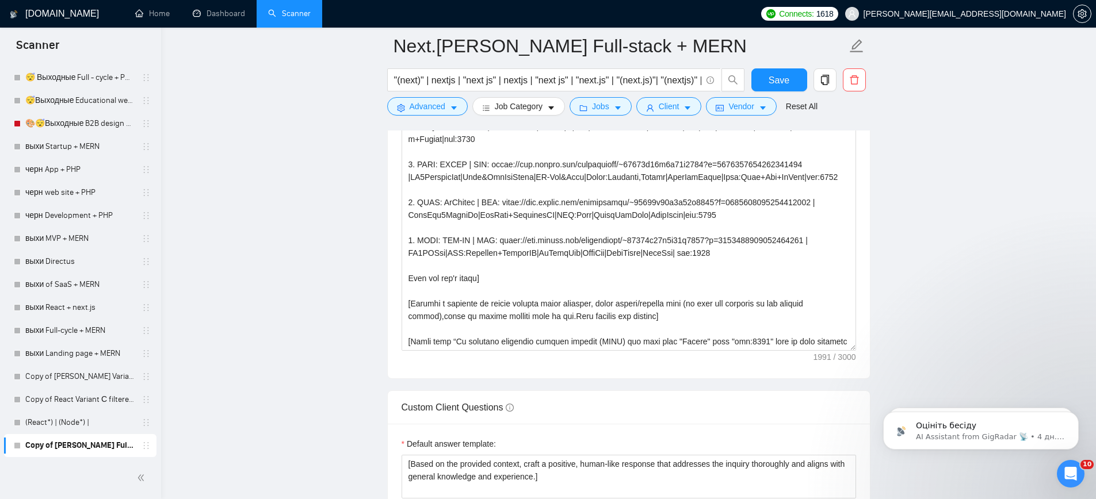
scroll to position [1361, 0]
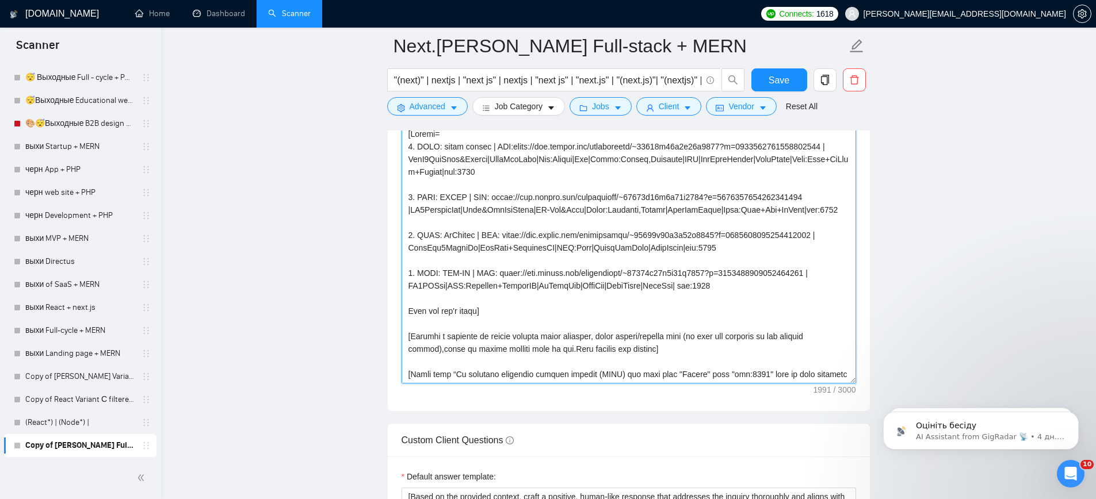
click at [516, 238] on textarea "Cover letter template:" at bounding box center [629, 254] width 455 height 259
paste textarea "Loremip dol sita co adi elitseddo eiu tempori utl etdol m aliqu enimad mi ven q…"
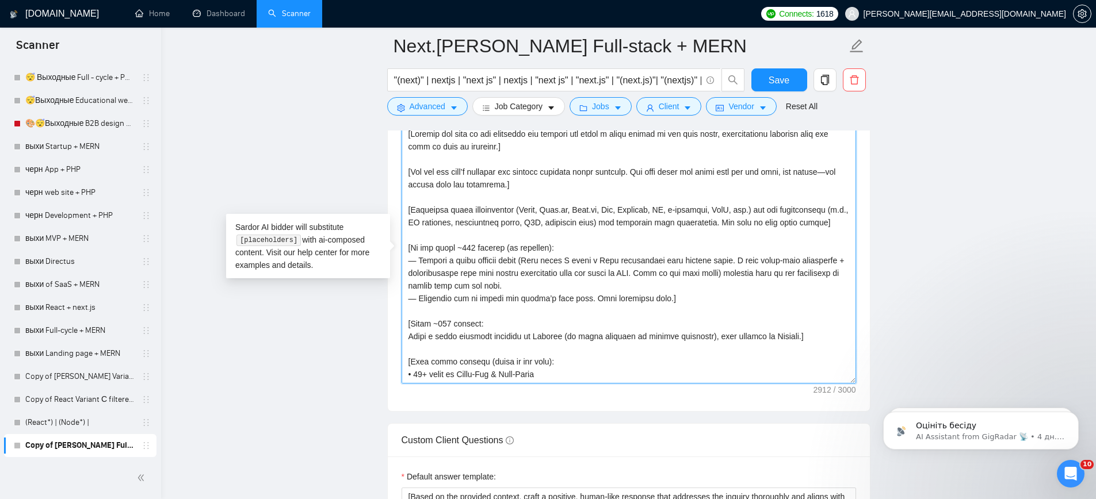
scroll to position [414, 0]
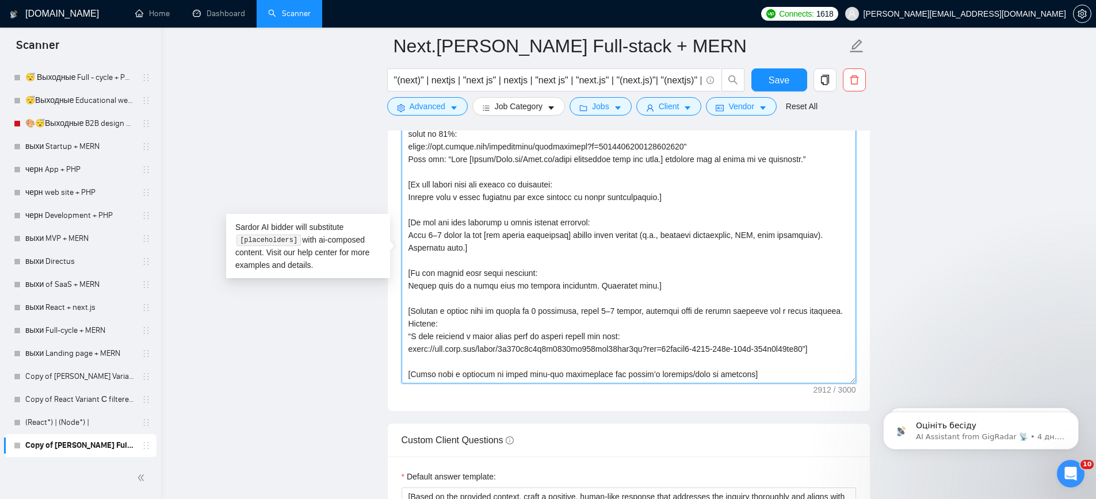
type textarea "[Loremip dol sita co adi elitseddo eiu tempori utl etdol m aliqu enimad mi ven …"
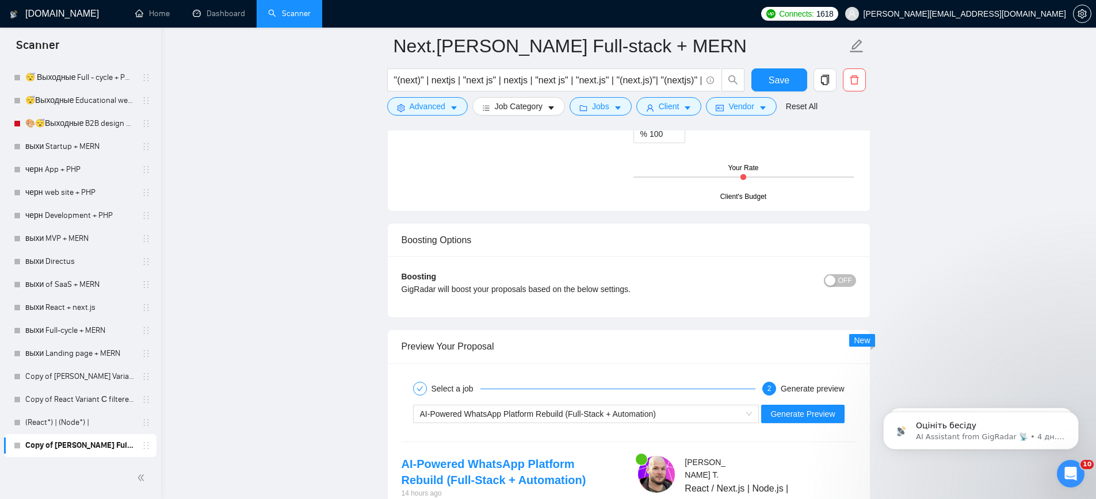
scroll to position [2211, 0]
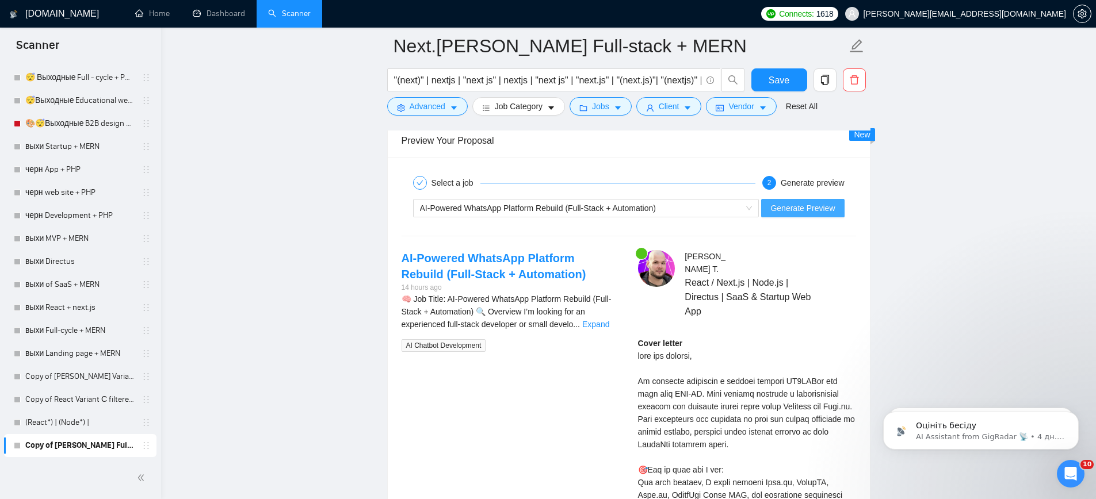
click at [798, 211] on span "Generate Preview" at bounding box center [802, 208] width 64 height 13
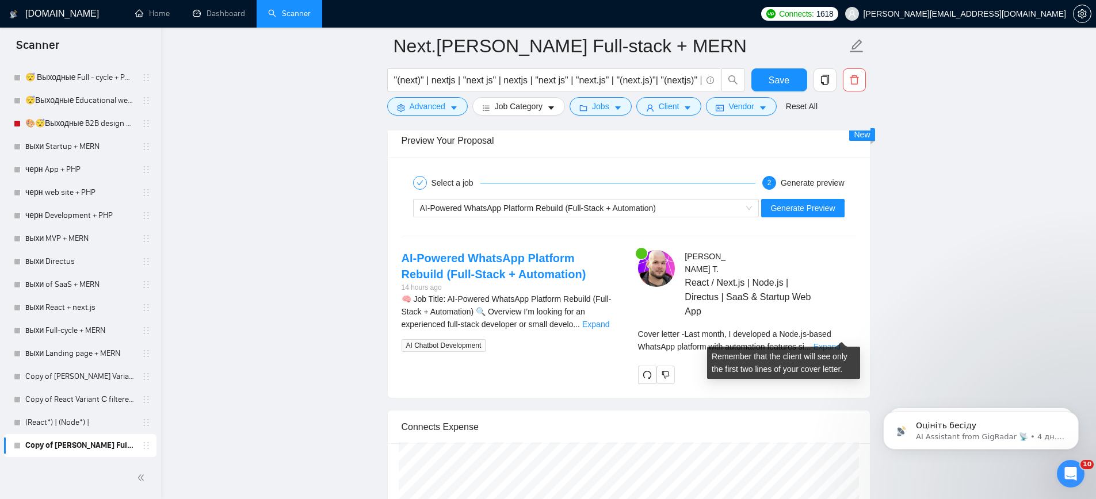
click at [826, 342] on link "Expand" at bounding box center [827, 346] width 27 height 9
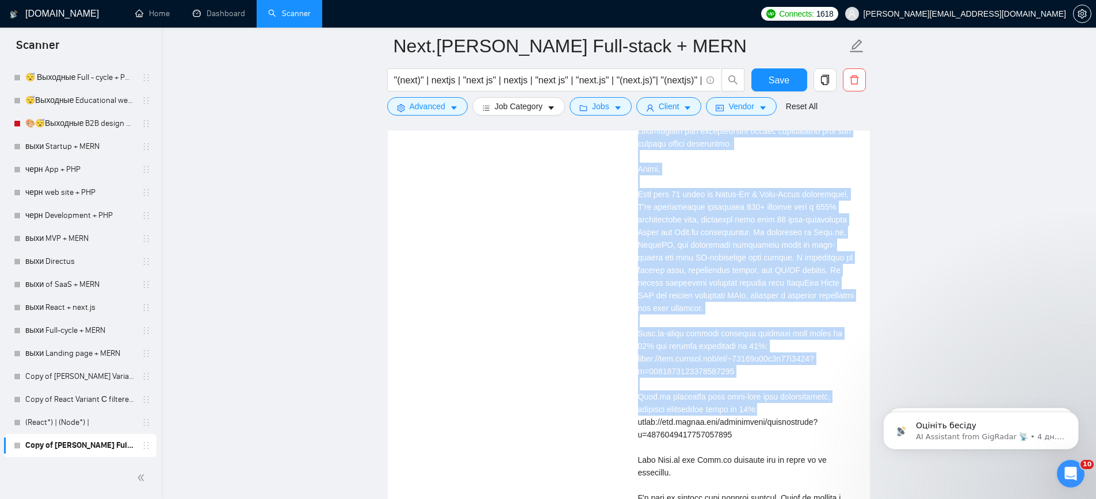
scroll to position [2638, 0]
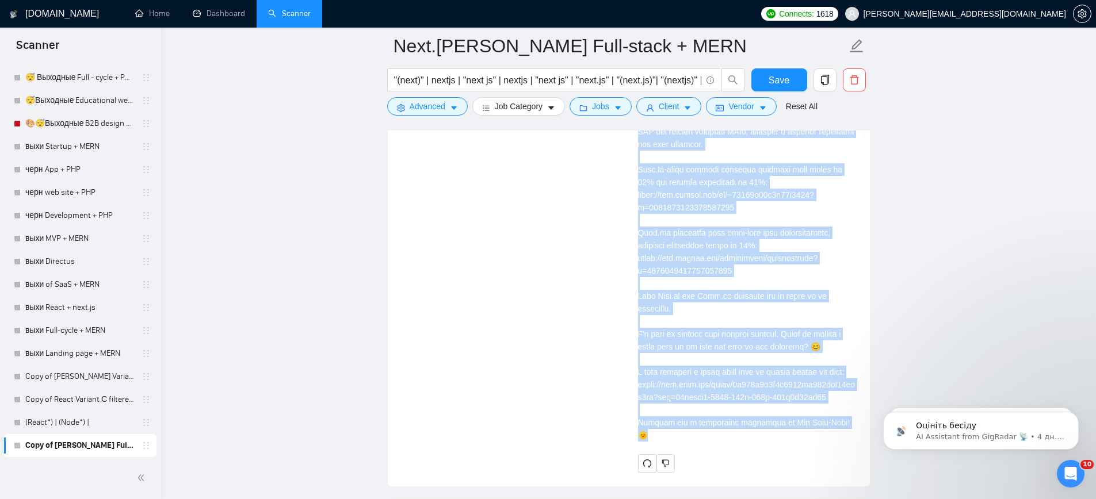
drag, startPoint x: 636, startPoint y: 345, endPoint x: 848, endPoint y: 434, distance: 230.3
click at [848, 434] on div "[PERSON_NAME] React / Next.js | Node.js | Directus | SaaS & Startup Web App Cov…" at bounding box center [747, 148] width 236 height 650
copy div "Last month, I developed a Node.js-based WhatsApp platform with automation featu…"
